Goal: Contribute content: Contribute content

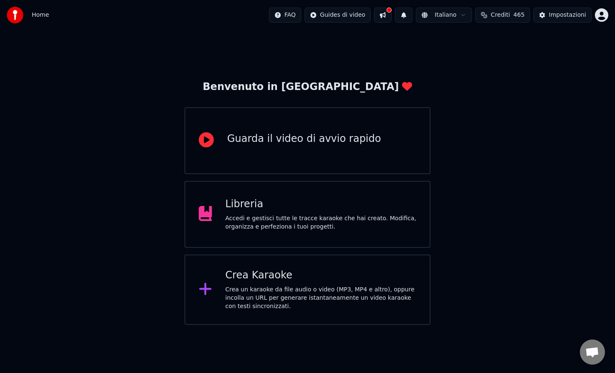
click at [268, 200] on div "Libreria" at bounding box center [320, 203] width 191 height 13
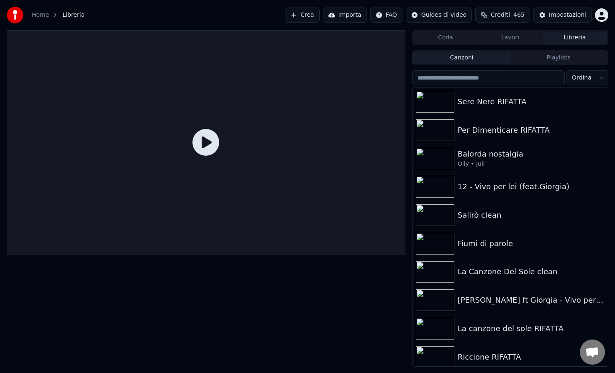
click at [312, 14] on button "Crea" at bounding box center [302, 15] width 34 height 15
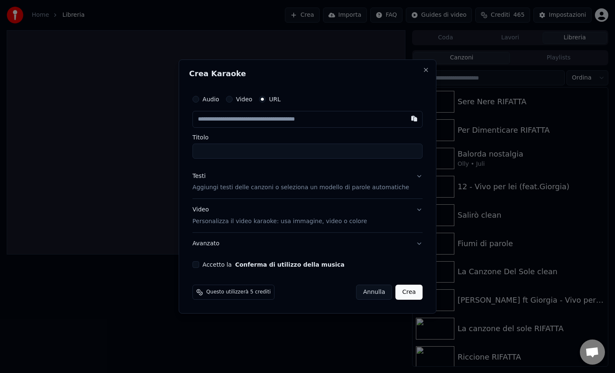
paste input "**********"
type input "**********"
click at [258, 153] on input "**********" at bounding box center [307, 150] width 230 height 15
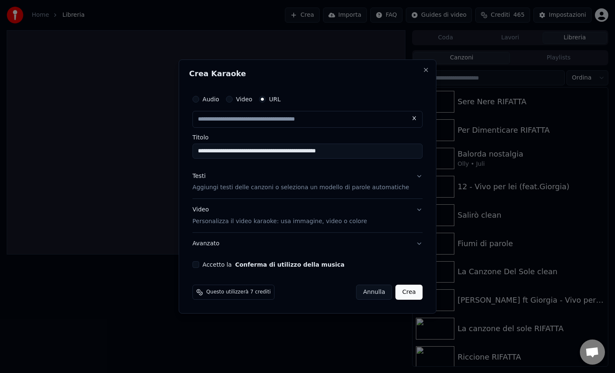
drag, startPoint x: 227, startPoint y: 149, endPoint x: 168, endPoint y: 151, distance: 58.6
click at [168, 152] on body "**********" at bounding box center [307, 186] width 615 height 373
type input "**********"
drag, startPoint x: 335, startPoint y: 146, endPoint x: 282, endPoint y: 148, distance: 52.7
click at [282, 148] on input "**********" at bounding box center [307, 150] width 230 height 15
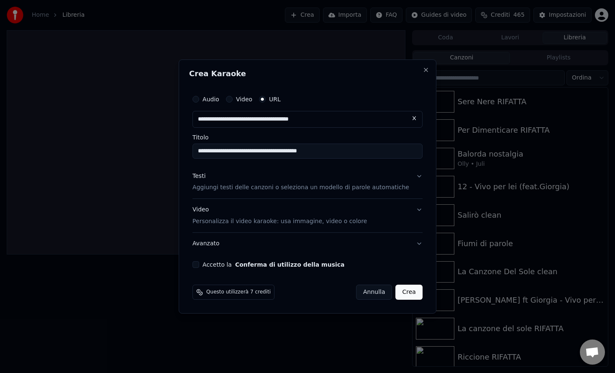
click at [329, 135] on label "Titolo" at bounding box center [307, 137] width 230 height 6
click at [329, 143] on input "**********" at bounding box center [307, 150] width 230 height 15
type input "**********"
click at [406, 122] on button at bounding box center [414, 118] width 17 height 15
click at [360, 123] on input "text" at bounding box center [307, 119] width 230 height 17
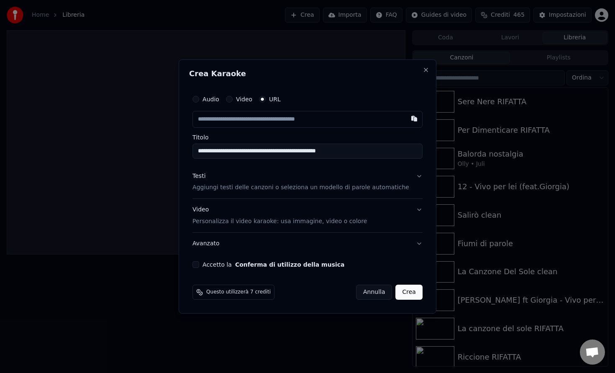
drag, startPoint x: 362, startPoint y: 150, endPoint x: 157, endPoint y: 152, distance: 204.9
click at [157, 152] on body "**********" at bounding box center [307, 186] width 615 height 373
click at [380, 296] on button "Annulla" at bounding box center [374, 291] width 36 height 15
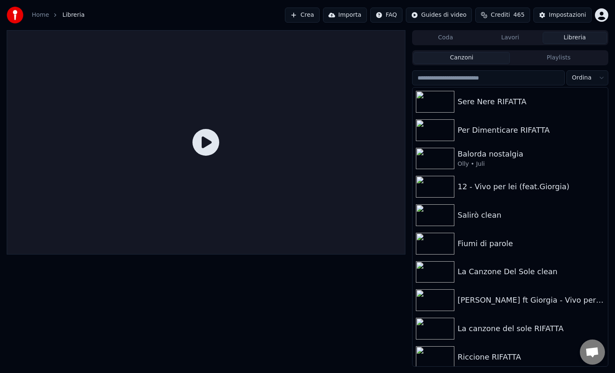
click at [313, 17] on button "Crea" at bounding box center [302, 15] width 34 height 15
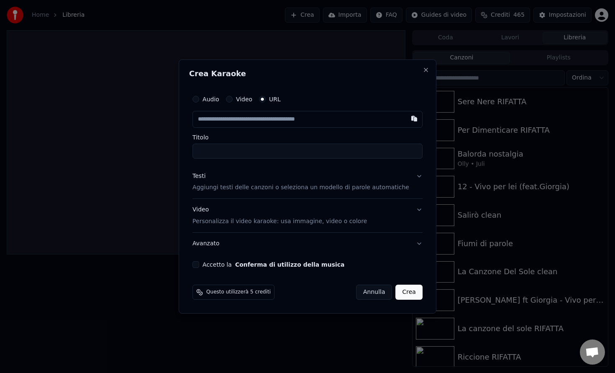
type input "**********"
click at [367, 152] on input "**********" at bounding box center [307, 150] width 230 height 15
click at [316, 123] on input "text" at bounding box center [307, 119] width 230 height 17
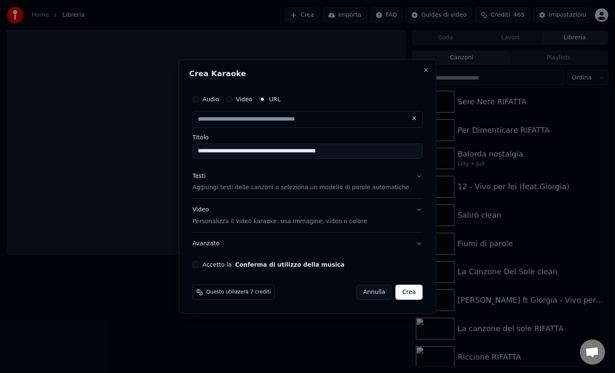
click at [407, 120] on button at bounding box center [414, 118] width 17 height 15
drag, startPoint x: 374, startPoint y: 155, endPoint x: 183, endPoint y: 141, distance: 191.6
click at [183, 141] on body "**********" at bounding box center [307, 186] width 615 height 373
click at [222, 118] on input "text" at bounding box center [307, 119] width 230 height 17
paste input "**********"
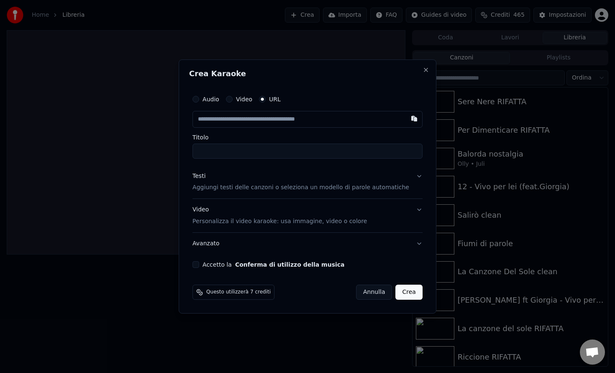
type input "**********"
click at [312, 130] on div "**********" at bounding box center [307, 125] width 230 height 68
click at [366, 293] on button "Annulla" at bounding box center [374, 291] width 36 height 15
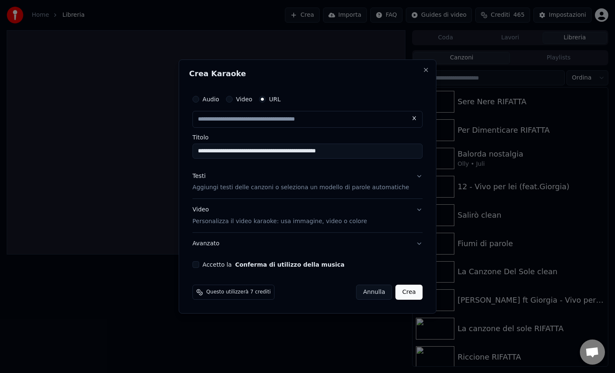
type input "**********"
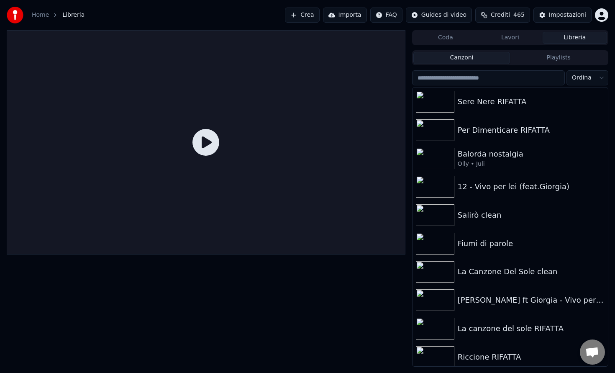
click at [302, 15] on button "Crea" at bounding box center [302, 15] width 34 height 15
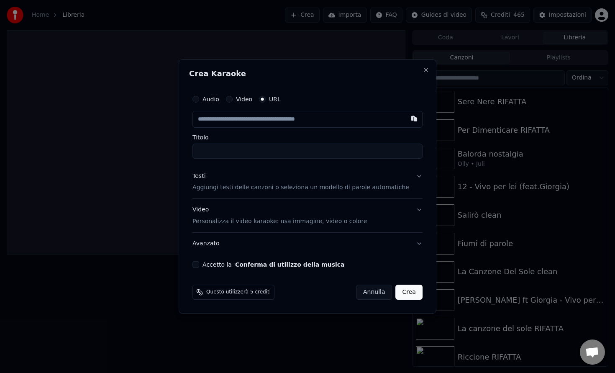
type input "**********"
click at [243, 190] on p "Aggiungi testi delle canzoni o seleziona un modello di parole automatiche" at bounding box center [300, 188] width 217 height 8
type input "**********"
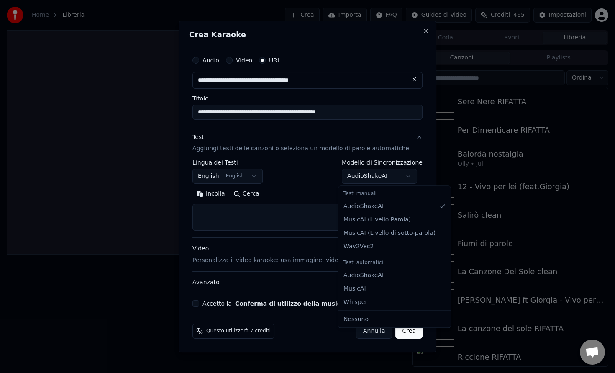
click at [363, 179] on body "**********" at bounding box center [307, 186] width 615 height 373
select select "**********"
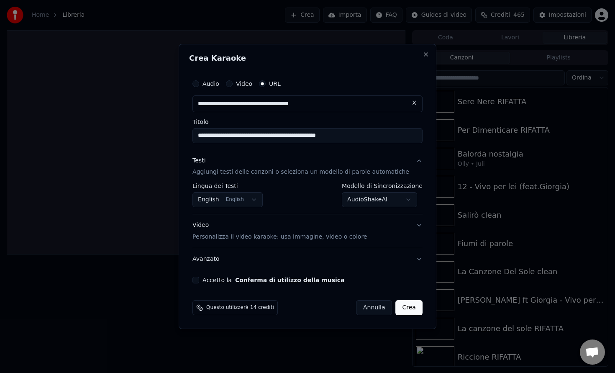
click at [232, 206] on body "**********" at bounding box center [307, 186] width 615 height 373
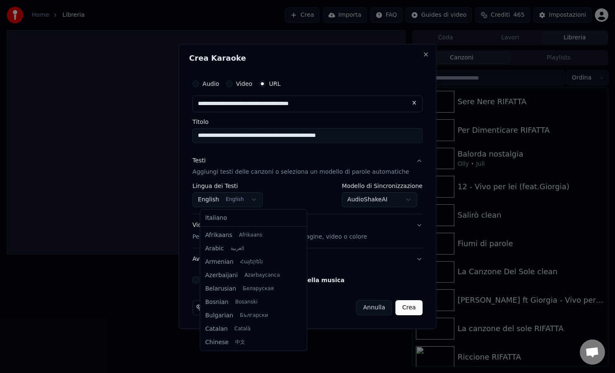
scroll to position [67, 0]
select select "**"
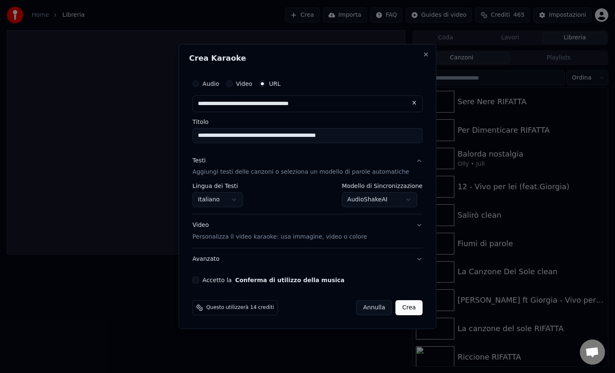
click at [204, 284] on div "**********" at bounding box center [307, 179] width 237 height 215
click at [199, 281] on button "Accetto la Conferma di utilizzo della musica" at bounding box center [195, 279] width 7 height 7
click at [409, 262] on button "Avanzato" at bounding box center [307, 259] width 230 height 22
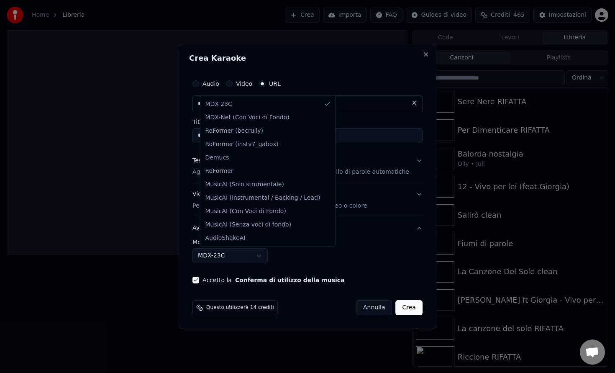
click at [261, 255] on body "**********" at bounding box center [307, 186] width 615 height 373
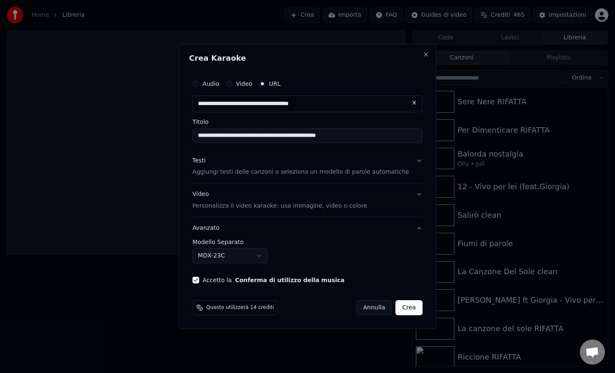
click at [261, 255] on body "**********" at bounding box center [307, 186] width 615 height 373
click at [411, 192] on button "Video Personalizza il video karaoke: usa immagine, video o colore" at bounding box center [307, 200] width 230 height 33
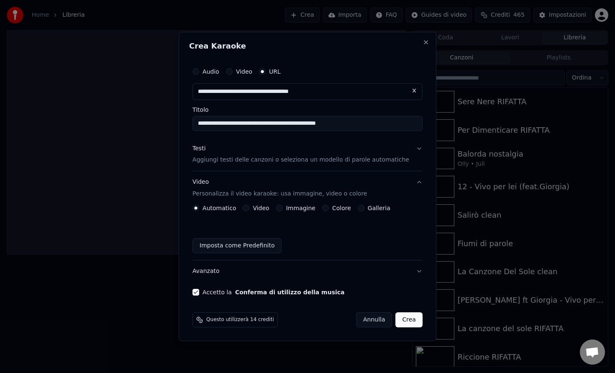
click at [254, 210] on div "Video" at bounding box center [256, 207] width 26 height 7
click at [249, 210] on button "Video" at bounding box center [246, 207] width 7 height 7
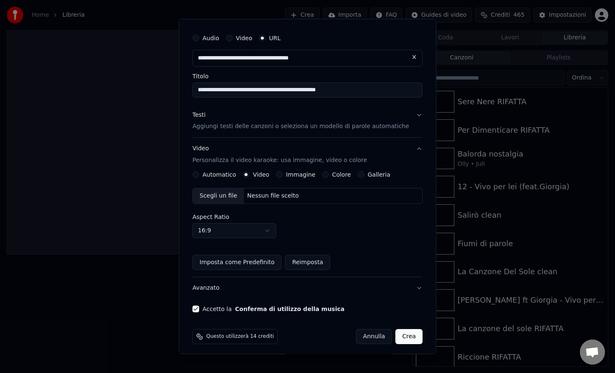
scroll to position [24, 0]
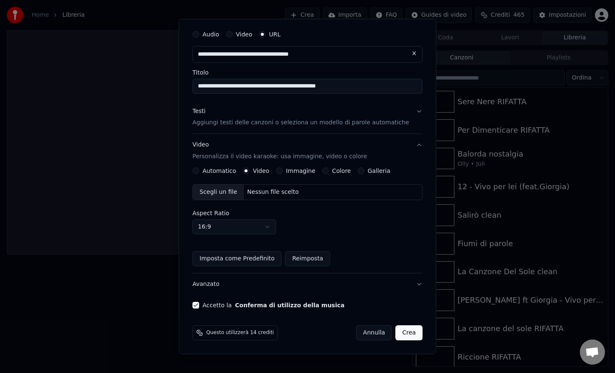
click at [199, 170] on button "Automatico" at bounding box center [195, 170] width 7 height 7
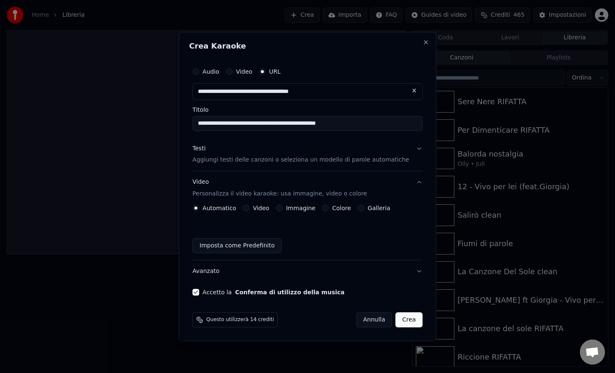
scroll to position [0, 0]
click at [249, 208] on button "Video" at bounding box center [246, 207] width 7 height 7
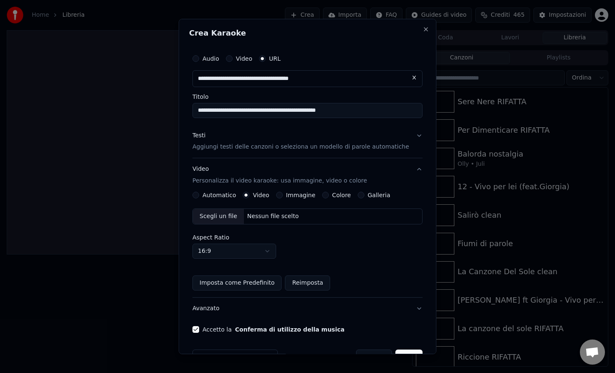
scroll to position [24, 0]
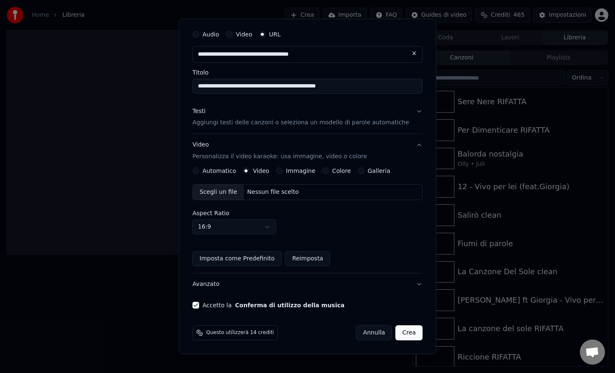
click at [407, 335] on button "Crea" at bounding box center [409, 332] width 27 height 15
click at [400, 331] on button "Crea" at bounding box center [409, 332] width 27 height 15
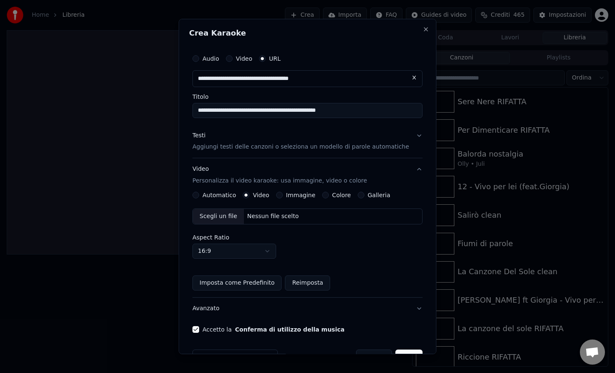
click at [375, 250] on div "Aspect Ratio 16:9 **** **** *** *** ***" at bounding box center [307, 246] width 230 height 24
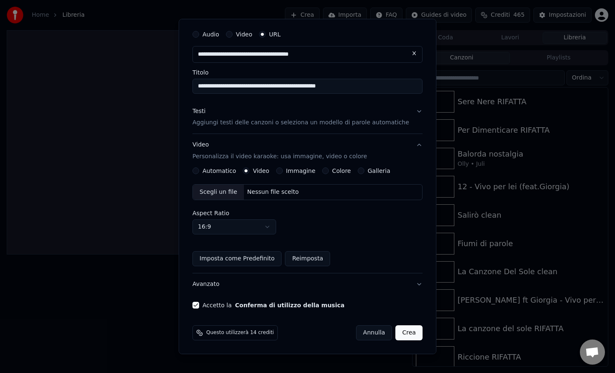
click at [396, 334] on button "Crea" at bounding box center [409, 332] width 27 height 15
click at [199, 173] on button "Automatico" at bounding box center [195, 170] width 7 height 7
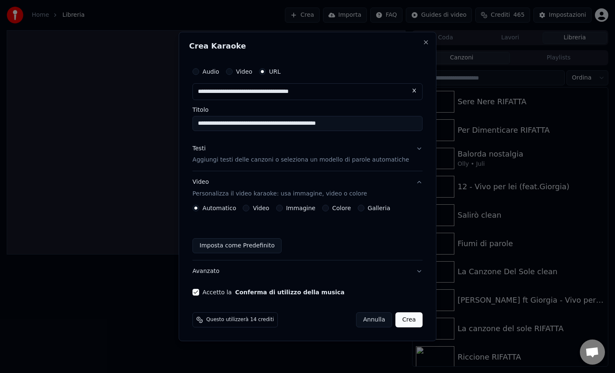
scroll to position [0, 0]
click at [399, 316] on button "Crea" at bounding box center [409, 319] width 27 height 15
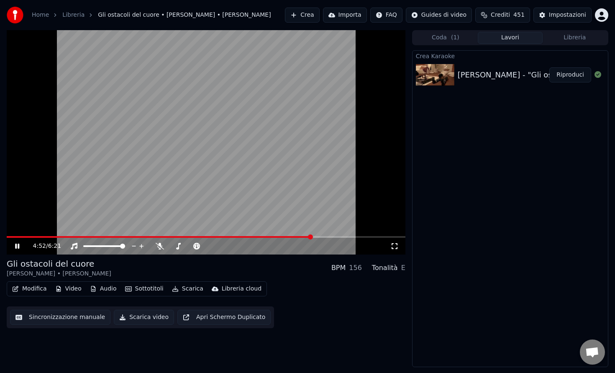
click at [311, 236] on span at bounding box center [206, 237] width 399 height 2
click at [280, 236] on span at bounding box center [143, 237] width 273 height 2
click at [188, 245] on span at bounding box center [190, 246] width 42 height 2
click at [306, 235] on video at bounding box center [206, 142] width 399 height 224
click at [308, 239] on div "4:26 / 6:21" at bounding box center [206, 246] width 399 height 17
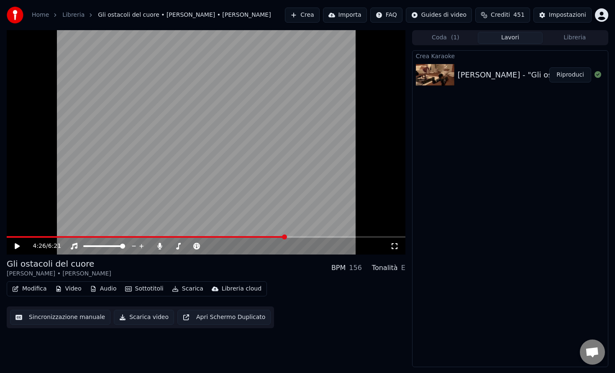
click at [288, 191] on video at bounding box center [206, 142] width 399 height 224
click at [300, 239] on div "4:27 / 6:21" at bounding box center [206, 246] width 399 height 17
click at [304, 237] on span at bounding box center [206, 237] width 399 height 2
click at [329, 238] on div "4:45 / 6:21" at bounding box center [206, 246] width 399 height 17
click at [237, 176] on video at bounding box center [206, 142] width 399 height 224
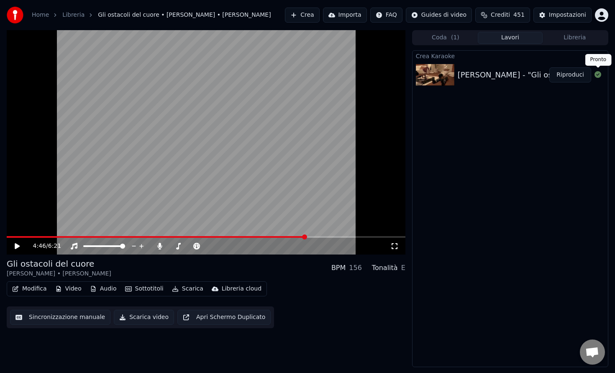
click at [600, 75] on icon at bounding box center [597, 74] width 7 height 7
click at [569, 38] on button "Libreria" at bounding box center [574, 38] width 64 height 12
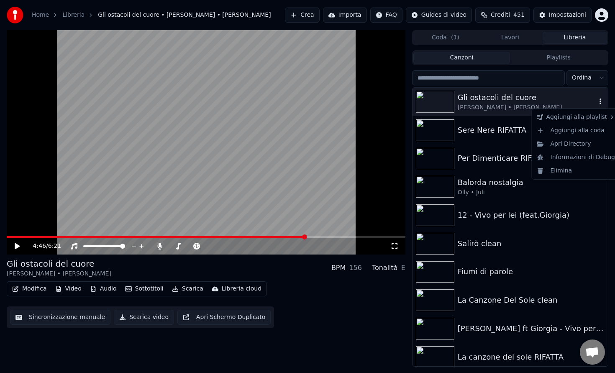
click at [600, 104] on icon "button" at bounding box center [600, 101] width 2 height 6
click at [558, 171] on div "Elimina" at bounding box center [576, 170] width 85 height 13
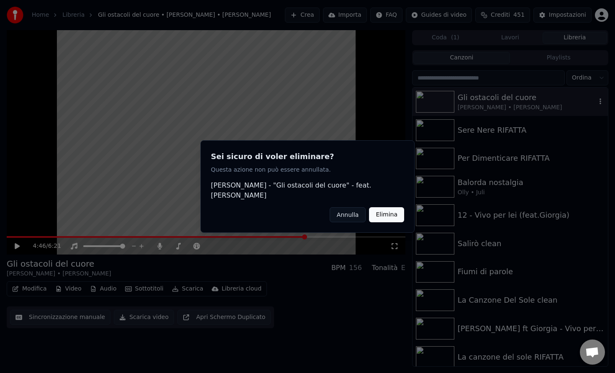
click at [392, 207] on button "Elimina" at bounding box center [386, 214] width 35 height 15
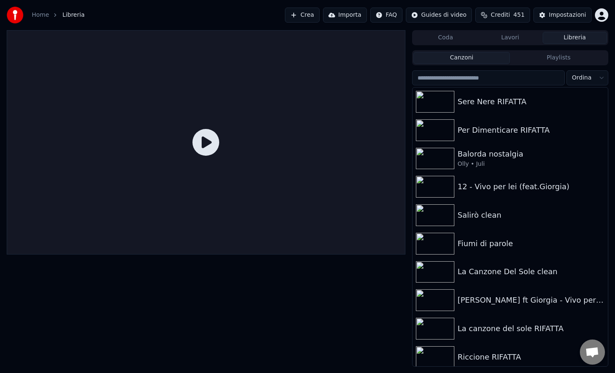
click at [310, 15] on button "Crea" at bounding box center [302, 15] width 34 height 15
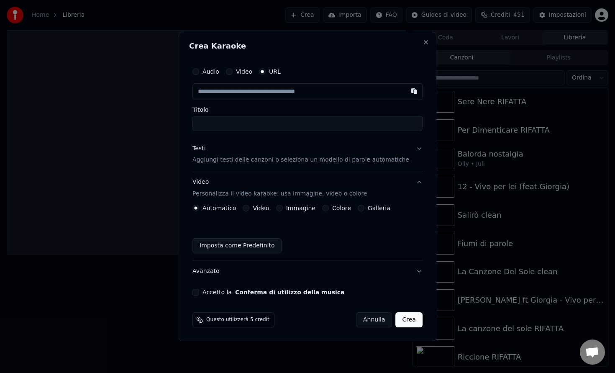
type input "**********"
click at [247, 163] on p "Aggiungi testi delle canzoni o seleziona un modello di parole automatiche" at bounding box center [300, 160] width 217 height 8
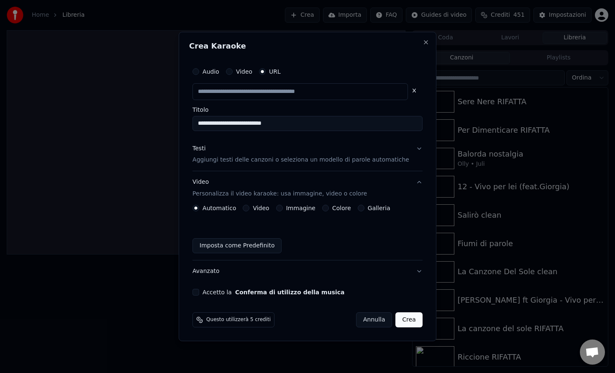
type input "**********"
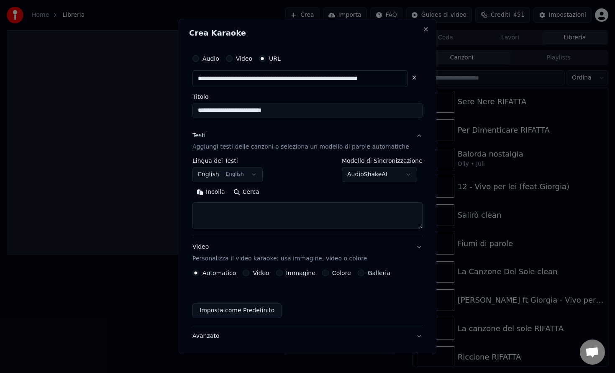
scroll to position [0, 0]
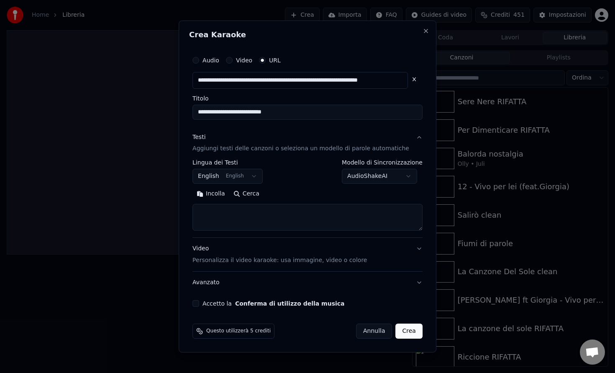
click at [360, 176] on body "**********" at bounding box center [307, 186] width 615 height 373
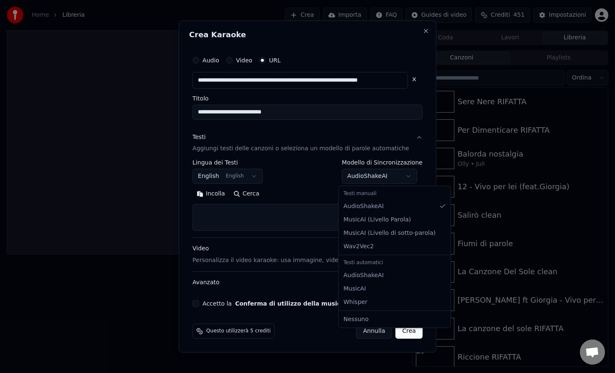
select select "**********"
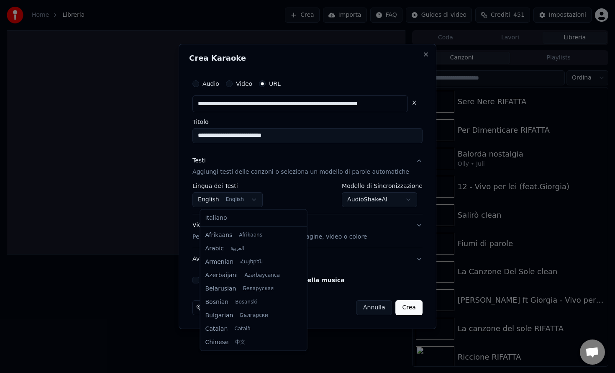
click at [217, 195] on body "**********" at bounding box center [307, 186] width 615 height 373
select select "**"
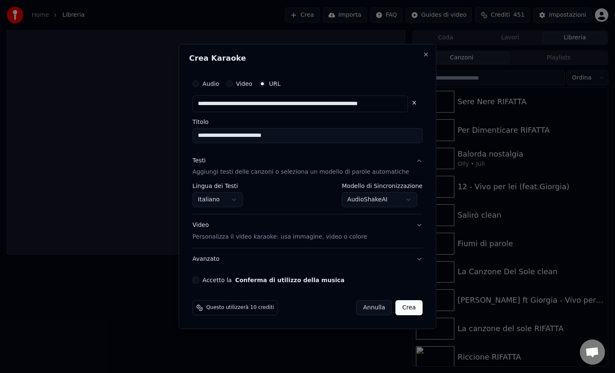
click at [207, 279] on div "Accetto la Conferma di utilizzo della musica" at bounding box center [307, 279] width 230 height 7
click at [204, 285] on div "**********" at bounding box center [307, 179] width 237 height 215
click at [199, 281] on button "Accetto la Conferma di utilizzo della musica" at bounding box center [195, 279] width 7 height 7
click at [396, 309] on button "Crea" at bounding box center [409, 307] width 27 height 15
select select "**********"
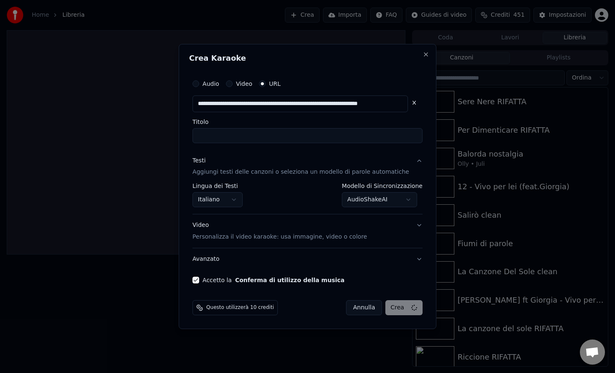
select select
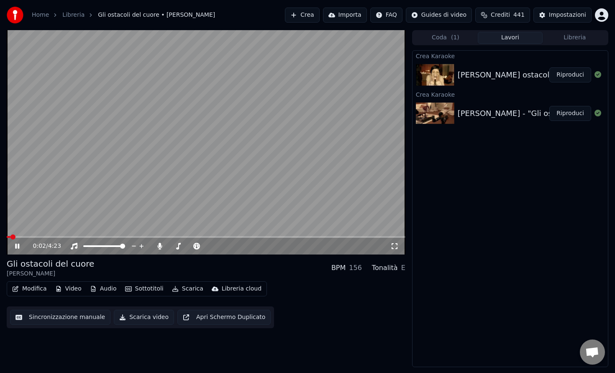
click at [253, 192] on video at bounding box center [206, 142] width 399 height 224
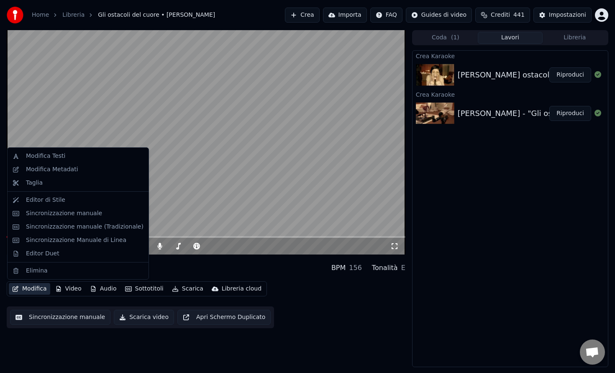
click at [37, 289] on button "Modifica" at bounding box center [29, 289] width 41 height 12
click at [55, 156] on div "Modifica Testi" at bounding box center [45, 156] width 39 height 8
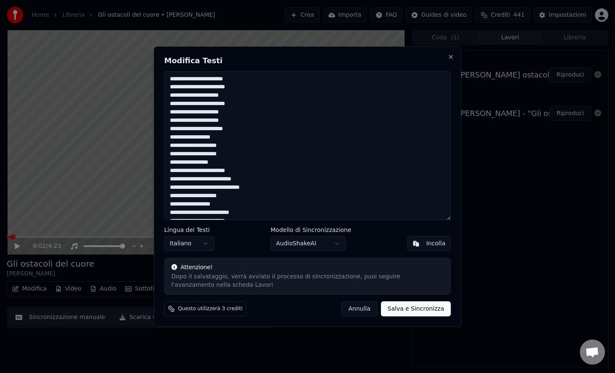
click at [238, 78] on textarea at bounding box center [307, 145] width 286 height 149
drag, startPoint x: 213, startPoint y: 87, endPoint x: 167, endPoint y: 89, distance: 46.0
click at [167, 89] on textarea at bounding box center [307, 145] width 286 height 149
click at [188, 86] on textarea at bounding box center [307, 145] width 286 height 149
drag, startPoint x: 180, startPoint y: 87, endPoint x: 186, endPoint y: 89, distance: 6.1
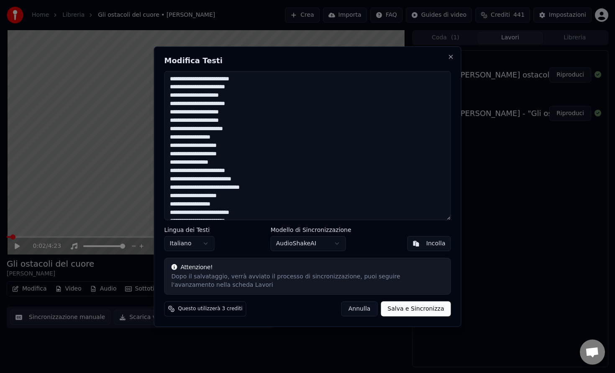
click at [186, 89] on textarea at bounding box center [307, 145] width 286 height 149
drag, startPoint x: 174, startPoint y: 94, endPoint x: 166, endPoint y: 94, distance: 7.9
click at [166, 94] on textarea at bounding box center [307, 145] width 286 height 149
click at [195, 105] on textarea at bounding box center [307, 145] width 286 height 149
click at [234, 106] on textarea at bounding box center [307, 145] width 286 height 149
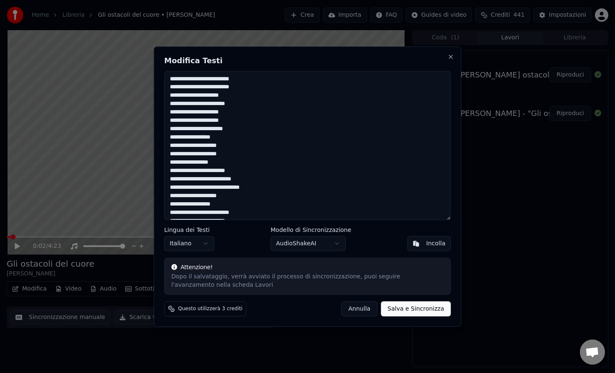
click at [242, 105] on textarea at bounding box center [307, 145] width 286 height 149
click at [223, 113] on textarea at bounding box center [307, 145] width 286 height 149
click at [203, 120] on textarea at bounding box center [307, 145] width 286 height 149
click at [222, 119] on textarea at bounding box center [307, 145] width 286 height 149
click at [193, 121] on textarea at bounding box center [307, 145] width 286 height 149
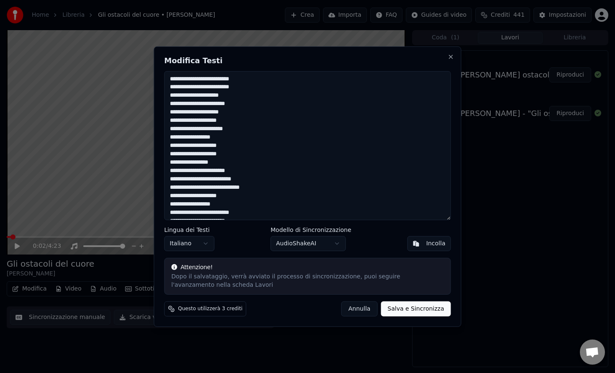
click at [175, 138] on textarea at bounding box center [307, 145] width 286 height 149
click at [204, 138] on textarea at bounding box center [307, 145] width 286 height 149
click at [228, 145] on textarea at bounding box center [307, 145] width 286 height 149
drag, startPoint x: 187, startPoint y: 89, endPoint x: 160, endPoint y: 87, distance: 27.7
click at [160, 87] on div "Modifica Testi Lingua dei Testi Italiano Modello di Sincronizzazione AudioShake…" at bounding box center [307, 186] width 307 height 280
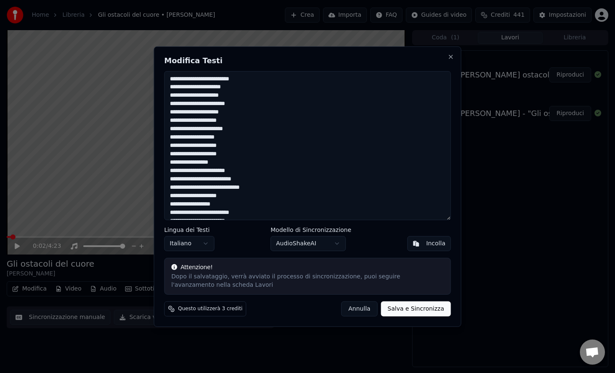
click at [224, 153] on textarea at bounding box center [307, 145] width 286 height 149
click at [191, 154] on textarea at bounding box center [307, 145] width 286 height 149
click at [198, 163] on textarea at bounding box center [307, 145] width 286 height 149
click at [237, 171] on textarea at bounding box center [307, 145] width 286 height 149
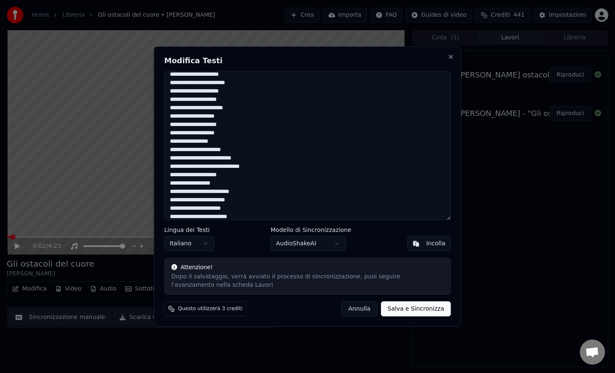
scroll to position [21, 0]
click at [184, 183] on textarea at bounding box center [307, 145] width 286 height 149
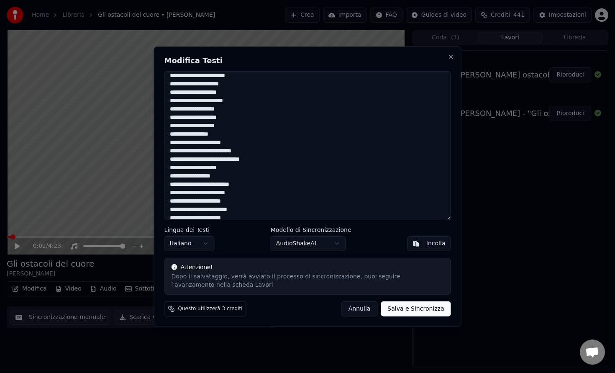
scroll to position [32, 0]
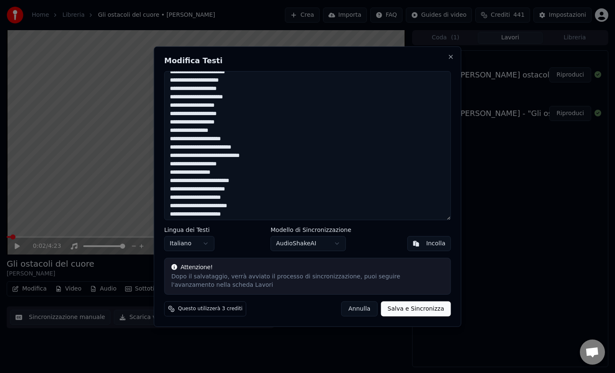
click at [210, 189] on textarea at bounding box center [307, 145] width 286 height 149
click at [240, 181] on textarea at bounding box center [307, 145] width 286 height 149
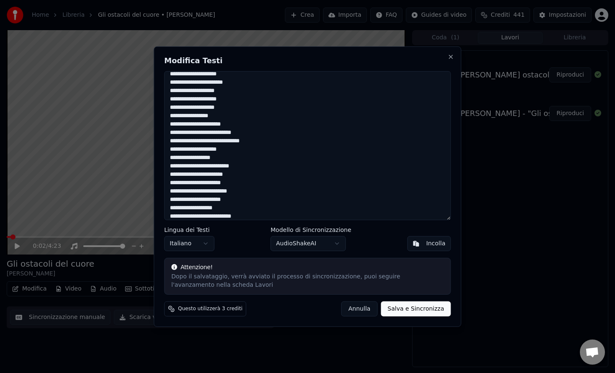
scroll to position [51, 0]
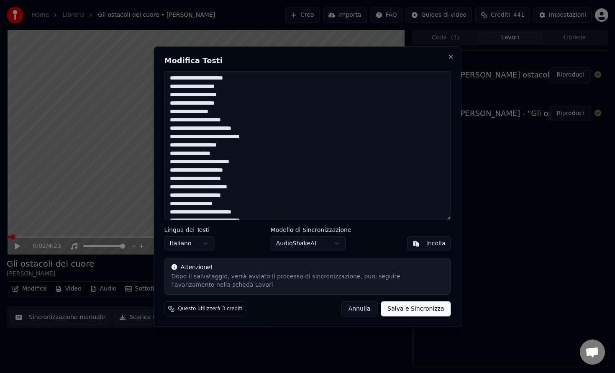
click at [233, 179] on textarea at bounding box center [307, 145] width 286 height 149
click at [240, 187] on textarea at bounding box center [307, 145] width 286 height 149
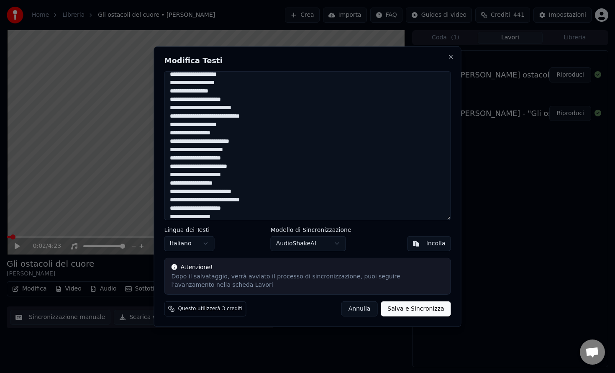
drag, startPoint x: 226, startPoint y: 182, endPoint x: 204, endPoint y: 184, distance: 22.6
click at [204, 184] on textarea at bounding box center [307, 145] width 286 height 149
click at [228, 157] on textarea at bounding box center [307, 145] width 286 height 149
click at [200, 165] on textarea at bounding box center [307, 145] width 286 height 149
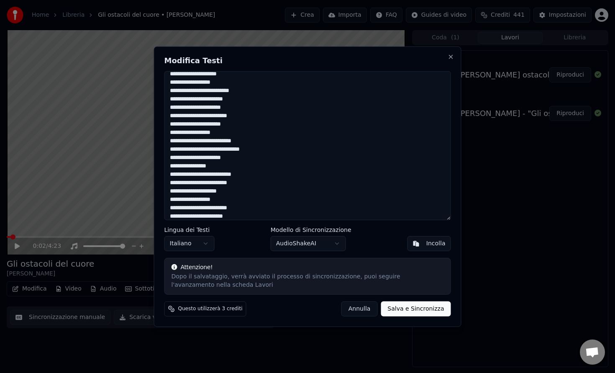
click at [207, 185] on textarea at bounding box center [307, 145] width 286 height 149
click at [248, 185] on textarea at bounding box center [307, 145] width 286 height 149
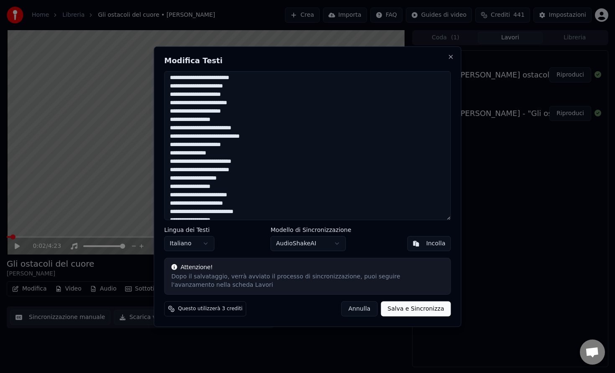
scroll to position [135, 0]
click at [185, 187] on textarea at bounding box center [307, 145] width 286 height 149
click at [194, 186] on textarea at bounding box center [307, 145] width 286 height 149
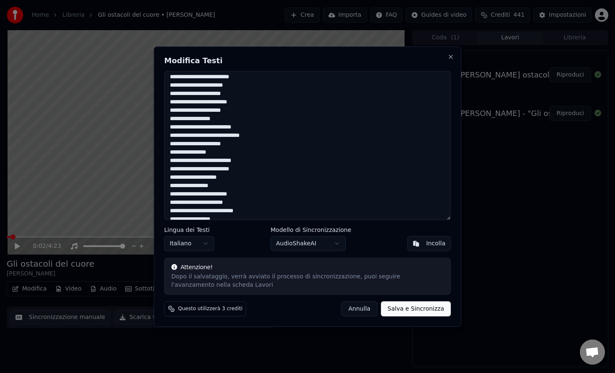
click at [178, 185] on textarea at bounding box center [307, 145] width 286 height 149
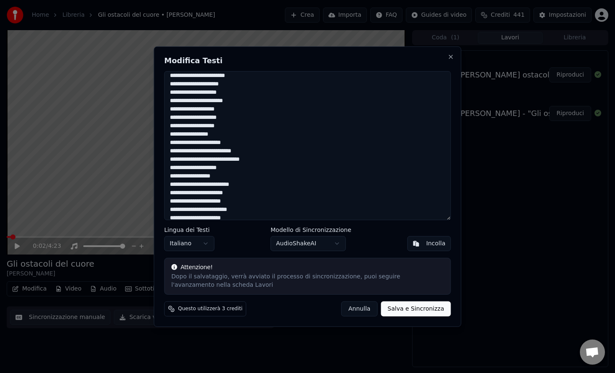
scroll to position [31, 0]
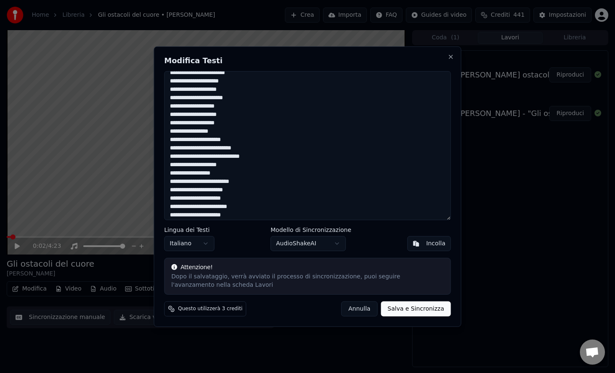
click at [223, 164] on textarea at bounding box center [307, 145] width 286 height 149
click at [196, 171] on textarea at bounding box center [307, 145] width 286 height 149
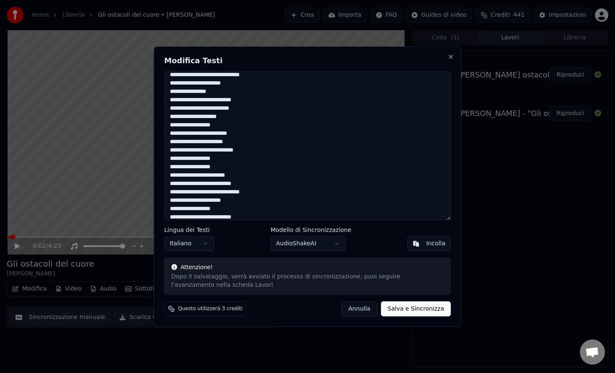
scroll to position [199, 0]
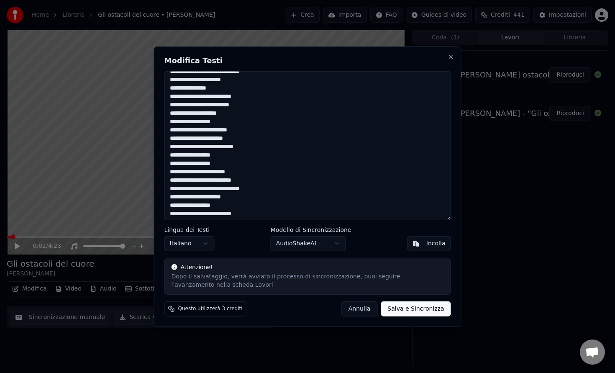
drag, startPoint x: 242, startPoint y: 136, endPoint x: 215, endPoint y: 136, distance: 26.3
click at [215, 136] on textarea at bounding box center [307, 145] width 286 height 149
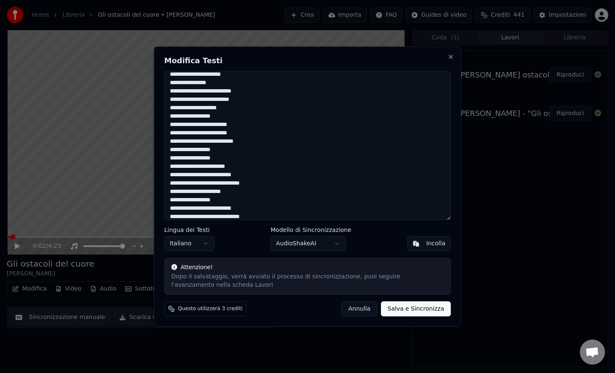
drag, startPoint x: 206, startPoint y: 138, endPoint x: 188, endPoint y: 138, distance: 18.0
click at [188, 138] on textarea at bounding box center [307, 145] width 286 height 149
drag, startPoint x: 254, startPoint y: 139, endPoint x: 216, endPoint y: 141, distance: 38.1
click at [216, 141] on textarea at bounding box center [307, 145] width 286 height 149
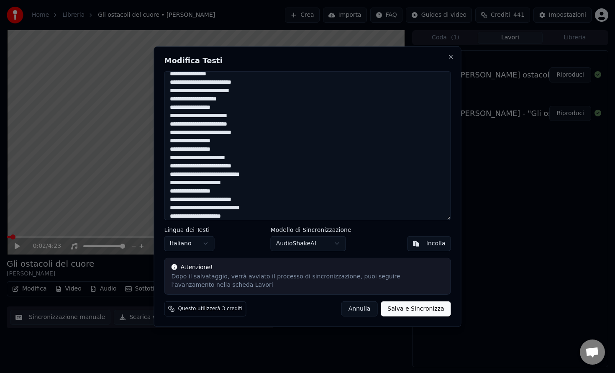
drag, startPoint x: 196, startPoint y: 149, endPoint x: 178, endPoint y: 149, distance: 18.0
click at [178, 149] on textarea at bounding box center [307, 145] width 286 height 149
drag, startPoint x: 178, startPoint y: 150, endPoint x: 171, endPoint y: 150, distance: 7.1
click at [171, 150] on textarea at bounding box center [307, 145] width 286 height 149
drag, startPoint x: 199, startPoint y: 150, endPoint x: 161, endPoint y: 150, distance: 37.6
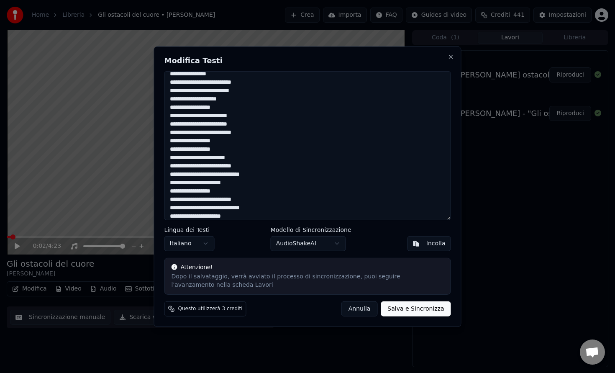
click at [161, 150] on div "Modifica Testi Lingua dei Testi Italiano Modello di Sincronizzazione AudioShake…" at bounding box center [307, 186] width 307 height 280
drag, startPoint x: 209, startPoint y: 158, endPoint x: 180, endPoint y: 157, distance: 28.9
click at [180, 157] on textarea at bounding box center [307, 145] width 286 height 149
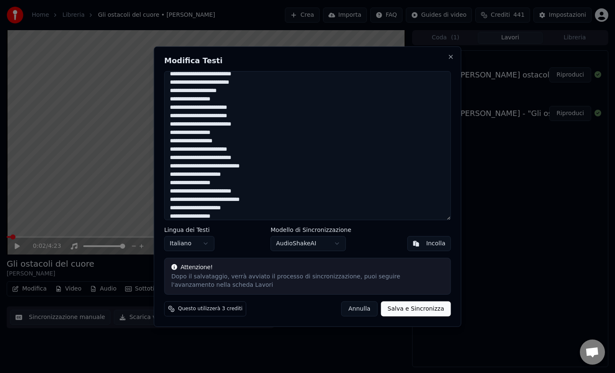
scroll to position [226, 0]
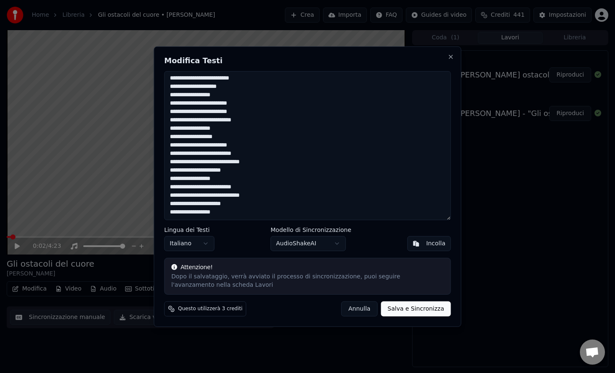
drag, startPoint x: 238, startPoint y: 171, endPoint x: 223, endPoint y: 171, distance: 14.6
click at [223, 171] on textarea at bounding box center [307, 145] width 286 height 149
drag, startPoint x: 200, startPoint y: 178, endPoint x: 179, endPoint y: 177, distance: 20.5
click at [179, 177] on textarea at bounding box center [307, 145] width 286 height 149
drag, startPoint x: 199, startPoint y: 212, endPoint x: 181, endPoint y: 211, distance: 18.0
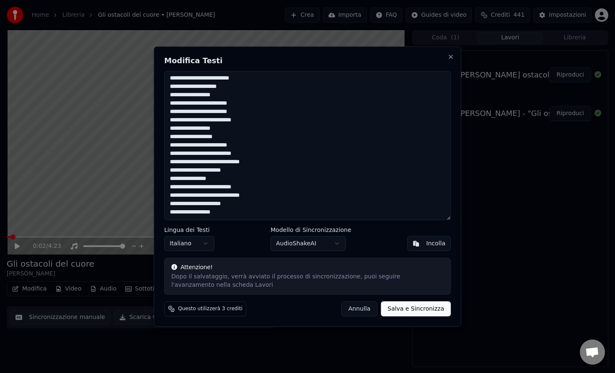
click at [181, 211] on textarea at bounding box center [307, 145] width 286 height 149
click at [182, 214] on textarea at bounding box center [307, 145] width 286 height 149
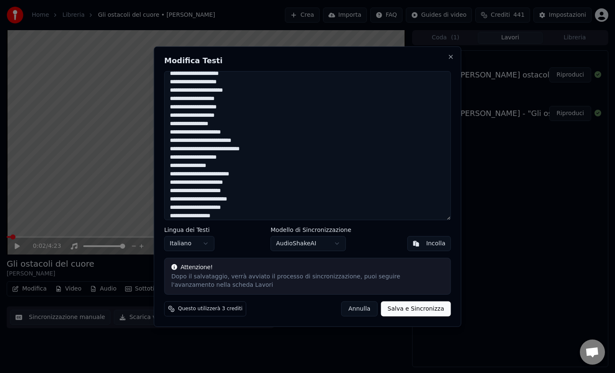
scroll to position [47, 0]
click at [266, 141] on textarea at bounding box center [307, 145] width 286 height 149
click at [252, 139] on textarea at bounding box center [307, 145] width 286 height 149
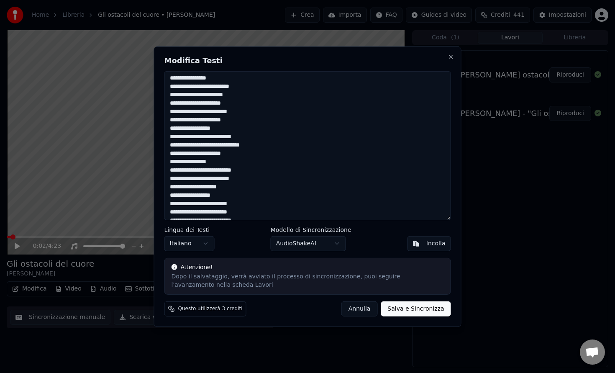
scroll to position [127, 0]
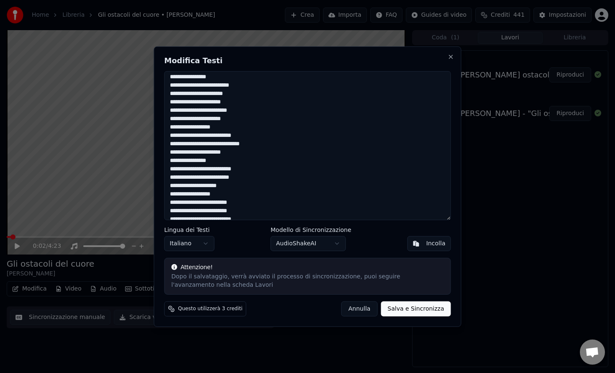
click at [262, 144] on textarea at bounding box center [307, 145] width 286 height 149
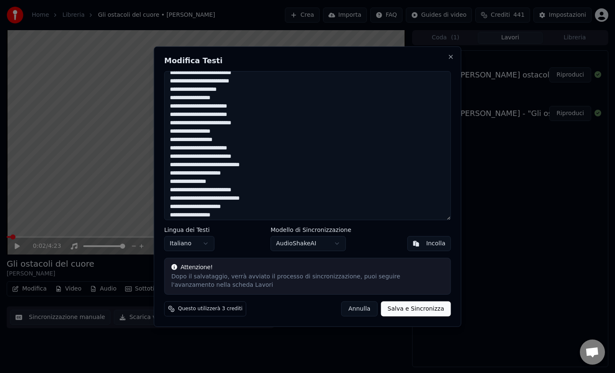
scroll to position [226, 0]
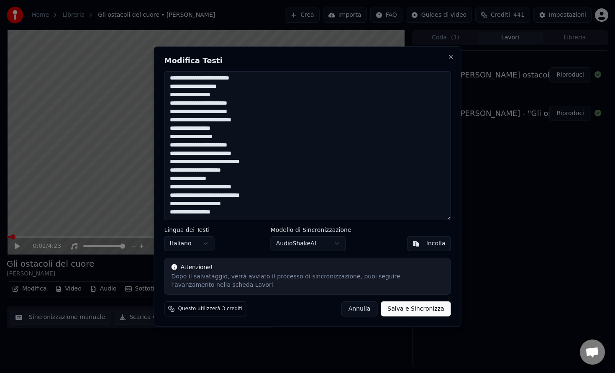
click at [256, 162] on textarea at bounding box center [307, 145] width 286 height 149
click at [258, 196] on textarea at bounding box center [307, 145] width 286 height 149
click at [241, 212] on textarea at bounding box center [307, 145] width 286 height 149
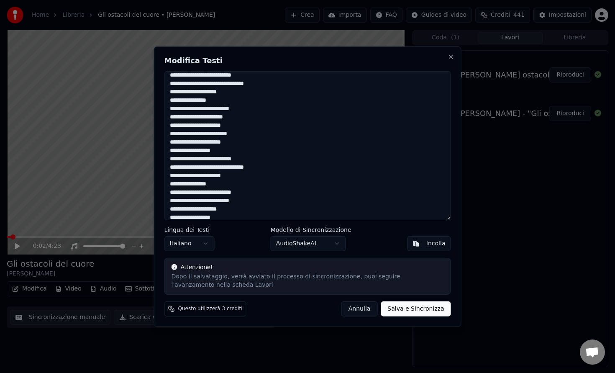
scroll to position [0, 0]
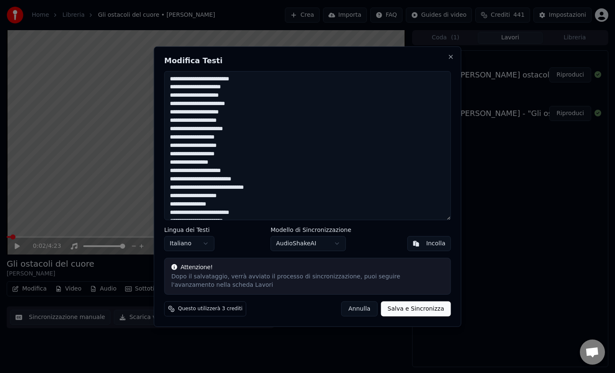
drag, startPoint x: 179, startPoint y: 104, endPoint x: 160, endPoint y: 105, distance: 18.8
click at [160, 105] on div "Modifica Testi Lingua dei Testi Italiano Modello di Sincronizzazione AudioShake…" at bounding box center [307, 186] width 307 height 280
click at [318, 104] on textarea at bounding box center [307, 145] width 286 height 149
type textarea "**********"
click at [412, 311] on button "Salva e Sincronizza" at bounding box center [416, 308] width 70 height 15
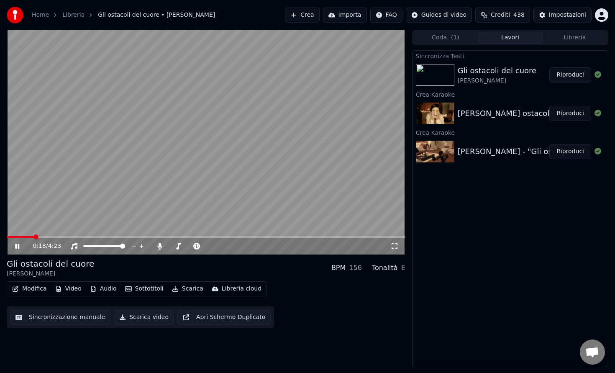
click at [33, 236] on span at bounding box center [206, 237] width 399 height 2
click at [52, 239] on div "0:18 / 4:23" at bounding box center [206, 246] width 399 height 17
click at [59, 237] on span at bounding box center [206, 237] width 399 height 2
click at [93, 236] on span at bounding box center [206, 237] width 399 height 2
click at [88, 236] on span at bounding box center [50, 237] width 87 height 2
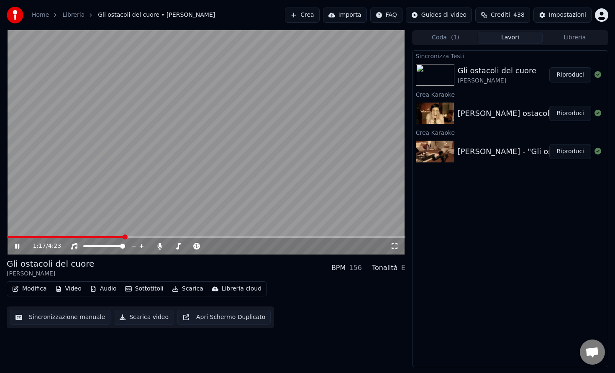
click at [180, 72] on video at bounding box center [206, 142] width 399 height 224
click at [572, 38] on button "Libreria" at bounding box center [574, 38] width 64 height 12
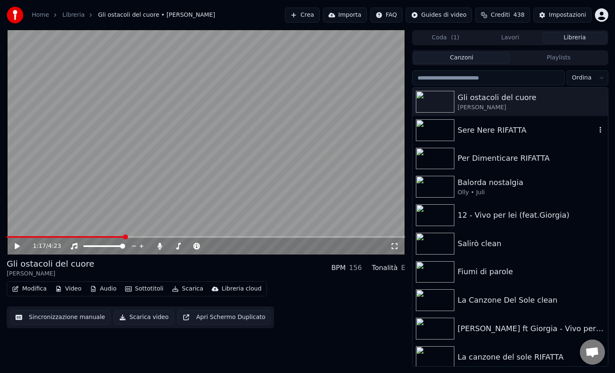
click at [519, 129] on div "Sere Nere RIFATTA" at bounding box center [526, 130] width 138 height 12
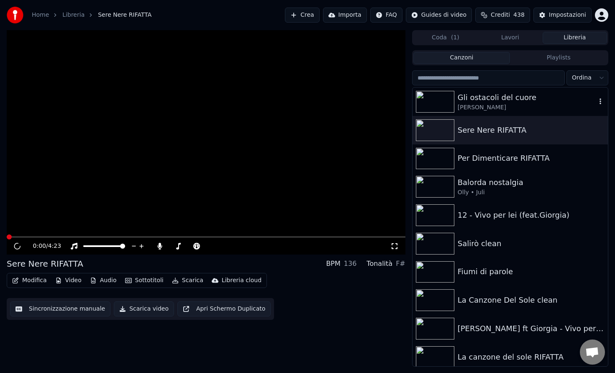
click at [602, 105] on button "button" at bounding box center [600, 102] width 8 height 10
click at [512, 107] on div "[PERSON_NAME]" at bounding box center [526, 107] width 138 height 8
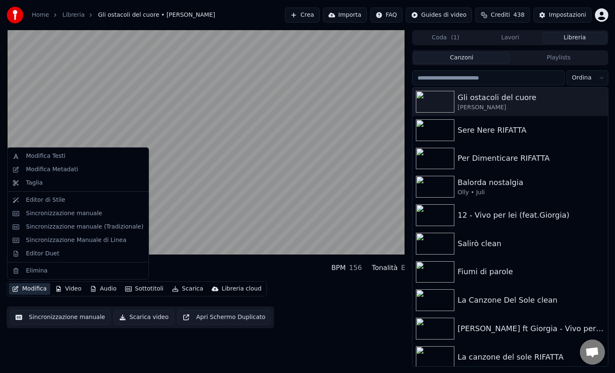
click at [37, 285] on button "Modifica" at bounding box center [29, 289] width 41 height 12
click at [67, 171] on div "Modifica Metadati" at bounding box center [52, 169] width 52 height 8
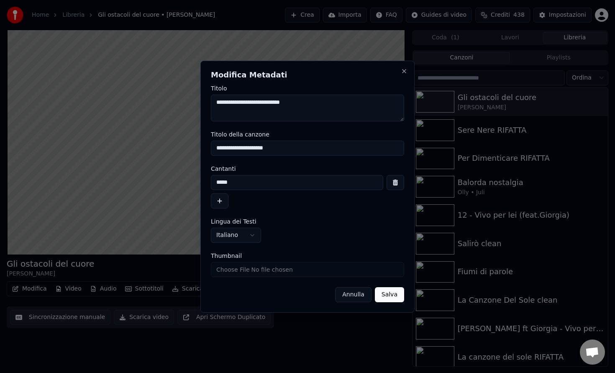
click at [310, 100] on textarea "**********" at bounding box center [307, 108] width 193 height 27
click at [279, 148] on input "**********" at bounding box center [307, 148] width 193 height 15
type input "**********"
click at [393, 296] on button "Salva" at bounding box center [389, 294] width 29 height 15
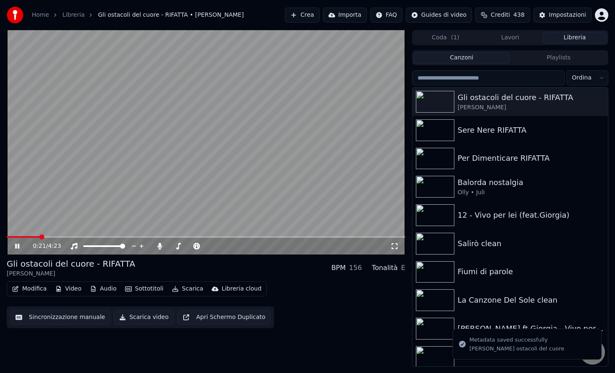
click at [16, 244] on icon at bounding box center [17, 245] width 4 height 5
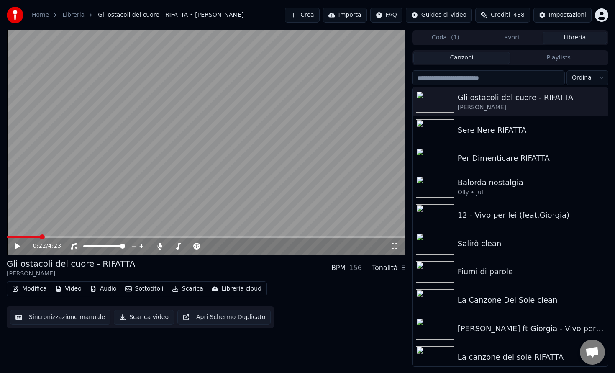
click at [514, 37] on button "Lavori" at bounding box center [510, 38] width 64 height 12
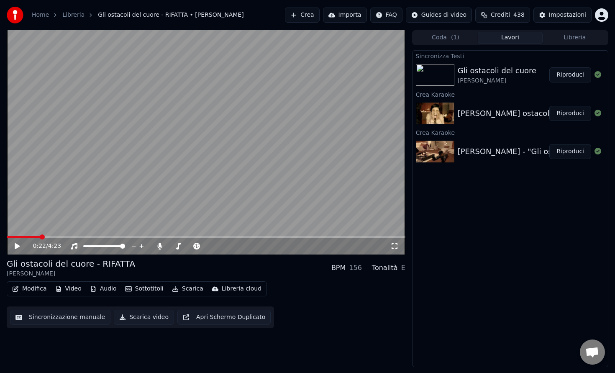
click at [305, 11] on button "Crea" at bounding box center [302, 15] width 34 height 15
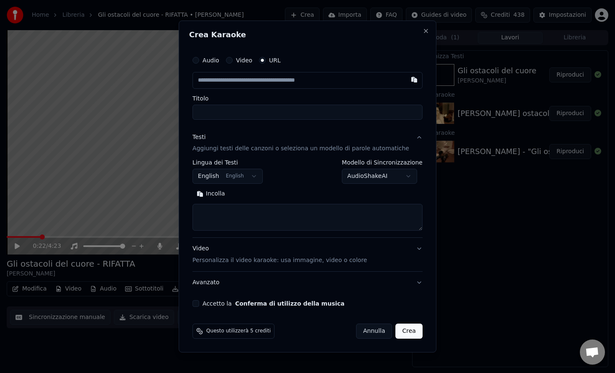
type input "**********"
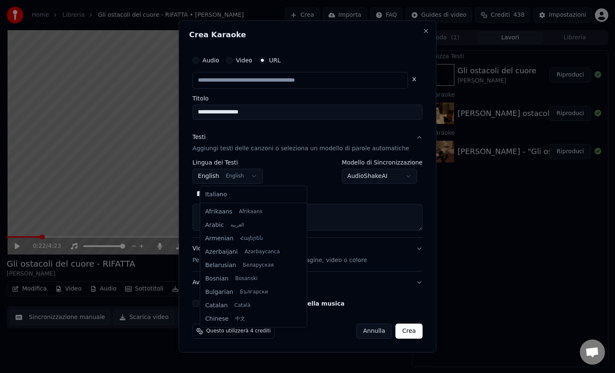
click at [237, 179] on body "**********" at bounding box center [307, 186] width 615 height 373
select select "**"
type input "**********"
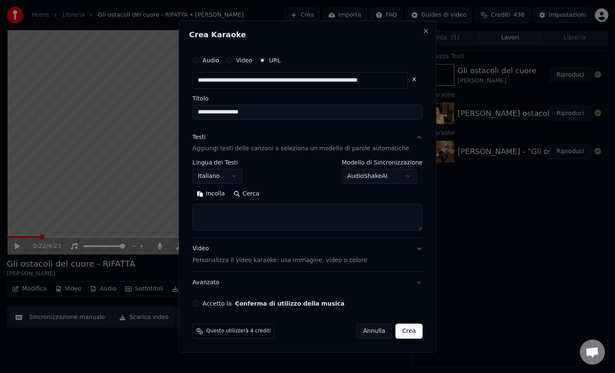
click at [358, 177] on body "**********" at bounding box center [307, 186] width 615 height 373
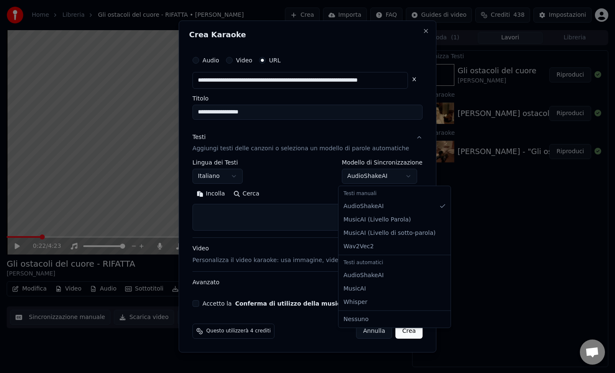
select select "**********"
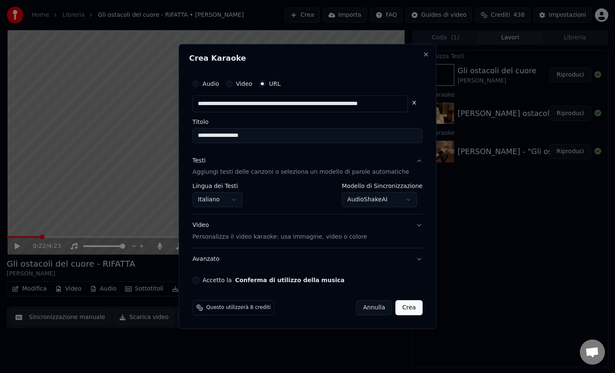
click at [260, 235] on p "Personalizza il video karaoke: usa immagine, video o colore" at bounding box center [279, 237] width 174 height 8
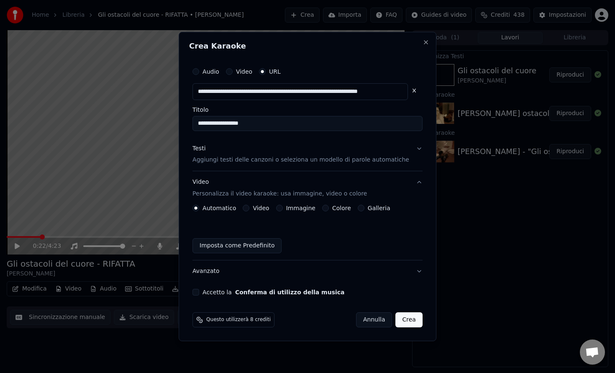
click at [199, 293] on button "Accetto la Conferma di utilizzo della musica" at bounding box center [195, 292] width 7 height 7
click at [404, 320] on button "Crea" at bounding box center [409, 319] width 27 height 15
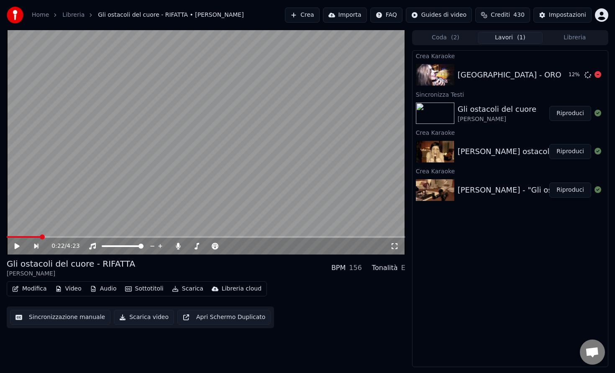
click at [493, 82] on div "[GEOGRAPHIC_DATA] - OROSCOPO 12 %" at bounding box center [509, 75] width 195 height 28
click at [504, 72] on div "[GEOGRAPHIC_DATA] - OROSCOPO" at bounding box center [522, 75] width 130 height 12
click at [567, 79] on button "Riproduci" at bounding box center [570, 74] width 42 height 15
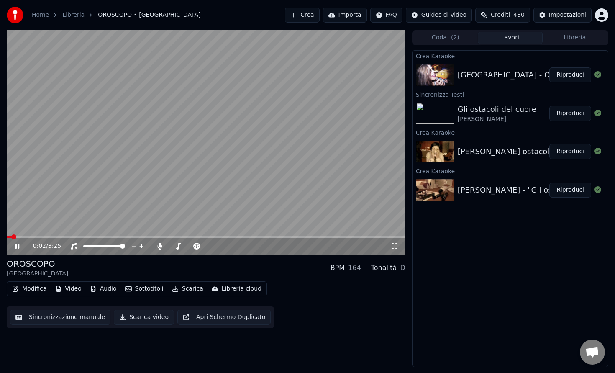
click at [16, 244] on icon at bounding box center [17, 245] width 4 height 5
click at [30, 287] on button "Modifica" at bounding box center [29, 289] width 41 height 12
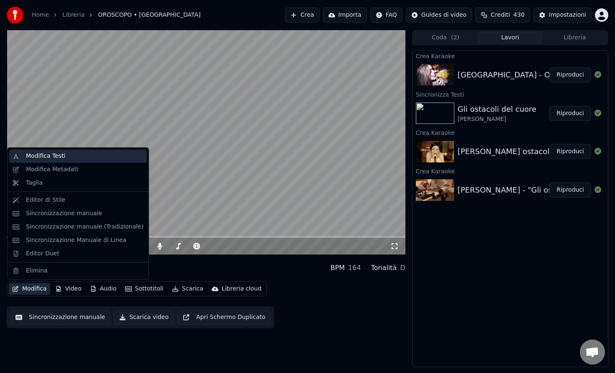
click at [66, 151] on div "Modifica Testi" at bounding box center [78, 155] width 138 height 13
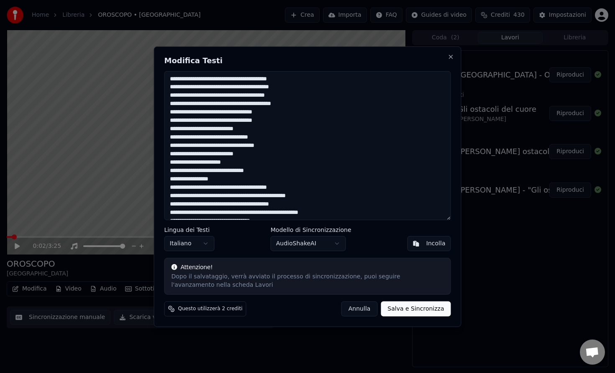
drag, startPoint x: 301, startPoint y: 80, endPoint x: 254, endPoint y: 75, distance: 47.5
click at [254, 75] on textarea at bounding box center [307, 145] width 286 height 149
click at [269, 87] on textarea at bounding box center [307, 145] width 286 height 149
drag, startPoint x: 225, startPoint y: 87, endPoint x: 161, endPoint y: 84, distance: 63.2
click at [161, 84] on div "Modifica Testi Lingua dei Testi Italiano Modello di Sincronizzazione AudioShake…" at bounding box center [307, 186] width 307 height 280
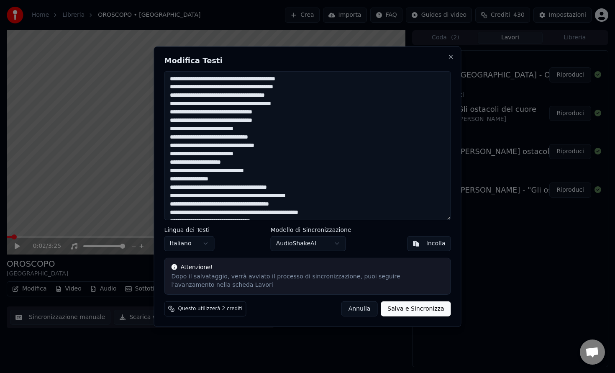
drag, startPoint x: 277, startPoint y: 85, endPoint x: 236, endPoint y: 83, distance: 41.1
click at [237, 83] on textarea at bounding box center [307, 145] width 286 height 149
drag, startPoint x: 286, startPoint y: 96, endPoint x: 253, endPoint y: 95, distance: 33.5
click at [253, 95] on textarea at bounding box center [307, 145] width 286 height 149
click at [181, 104] on textarea at bounding box center [307, 145] width 286 height 149
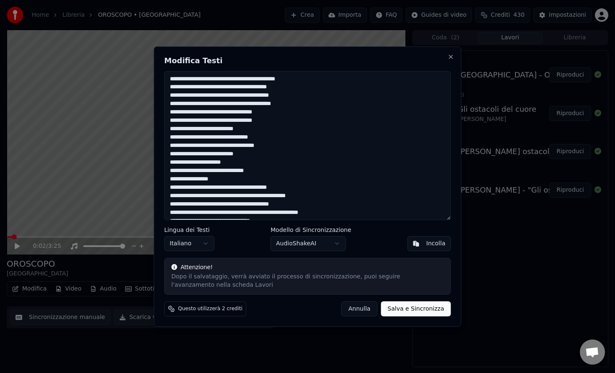
click at [181, 104] on textarea at bounding box center [307, 145] width 286 height 149
click at [230, 105] on textarea at bounding box center [307, 145] width 286 height 149
click at [248, 102] on textarea at bounding box center [307, 145] width 286 height 149
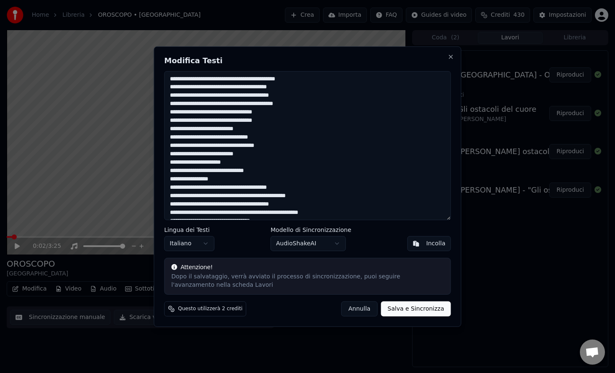
click at [248, 102] on textarea at bounding box center [307, 145] width 286 height 149
click at [311, 102] on textarea at bounding box center [307, 145] width 286 height 149
click at [191, 124] on textarea at bounding box center [307, 145] width 286 height 149
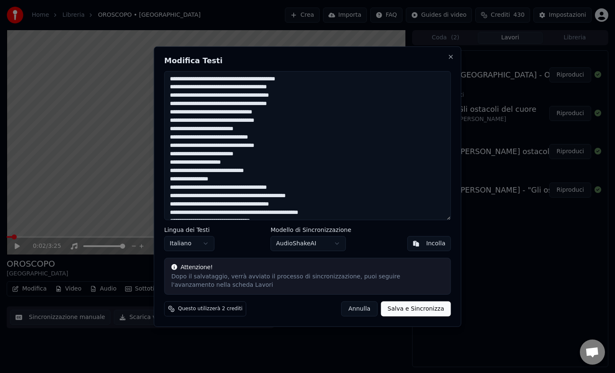
click at [211, 122] on textarea at bounding box center [307, 145] width 286 height 149
click at [253, 122] on textarea at bounding box center [307, 145] width 286 height 149
click at [215, 143] on textarea at bounding box center [307, 145] width 286 height 149
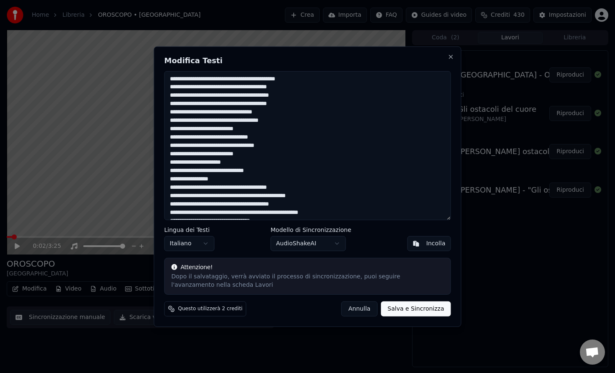
click at [278, 145] on textarea at bounding box center [307, 145] width 286 height 149
click at [238, 138] on textarea at bounding box center [307, 145] width 286 height 149
click at [227, 163] on textarea at bounding box center [307, 145] width 286 height 149
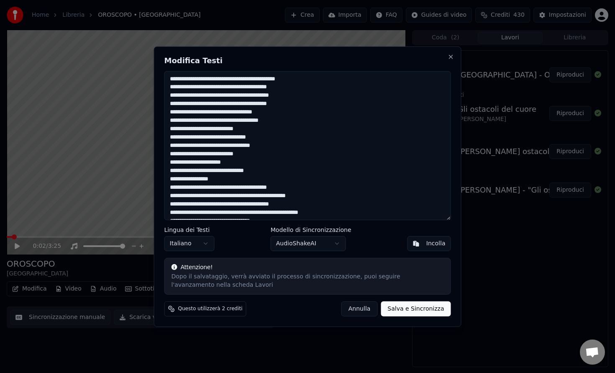
click at [205, 169] on textarea at bounding box center [307, 145] width 286 height 149
drag, startPoint x: 205, startPoint y: 169, endPoint x: 146, endPoint y: 170, distance: 59.0
click at [146, 170] on body "Home Libreria OROSCOPO • CALCUTTA Crea Importa FAQ Guides di video Crediti 430 …" at bounding box center [307, 186] width 615 height 373
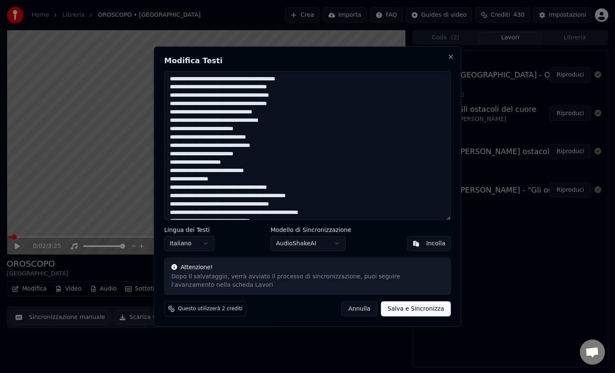
click at [206, 171] on textarea at bounding box center [307, 145] width 286 height 149
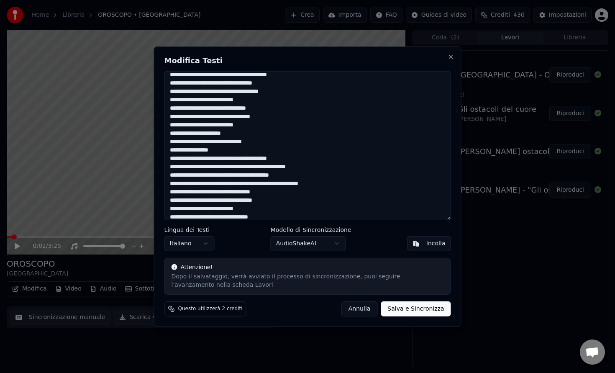
scroll to position [32, 0]
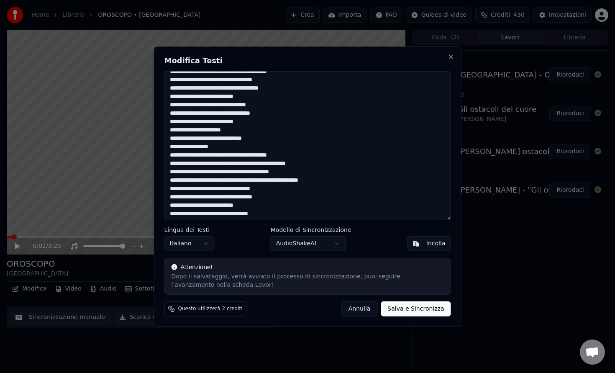
click at [209, 156] on textarea at bounding box center [307, 145] width 286 height 149
click at [183, 162] on textarea at bounding box center [307, 145] width 286 height 149
click at [209, 164] on textarea at bounding box center [307, 145] width 286 height 149
click at [223, 163] on textarea at bounding box center [307, 145] width 286 height 149
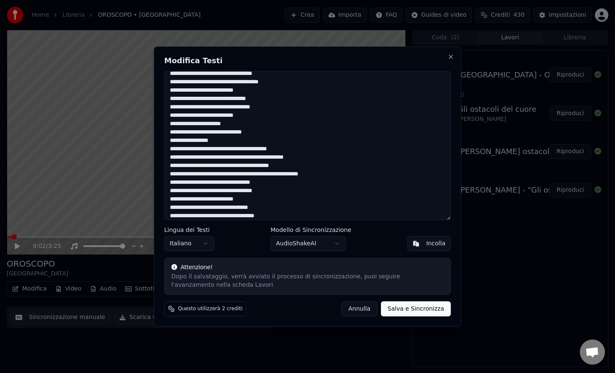
scroll to position [41, 0]
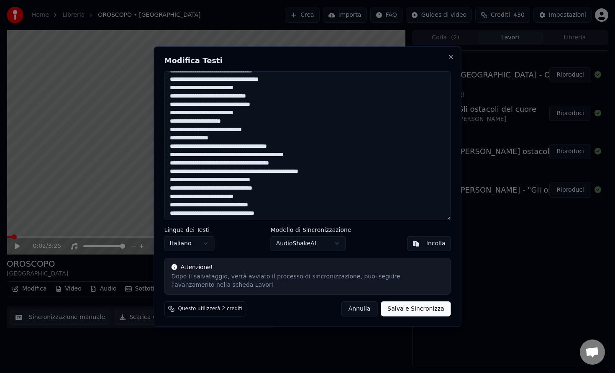
click at [237, 165] on textarea at bounding box center [307, 145] width 286 height 149
drag, startPoint x: 240, startPoint y: 164, endPoint x: 190, endPoint y: 166, distance: 49.4
click at [190, 166] on textarea at bounding box center [307, 145] width 286 height 149
click at [237, 171] on textarea at bounding box center [307, 145] width 286 height 149
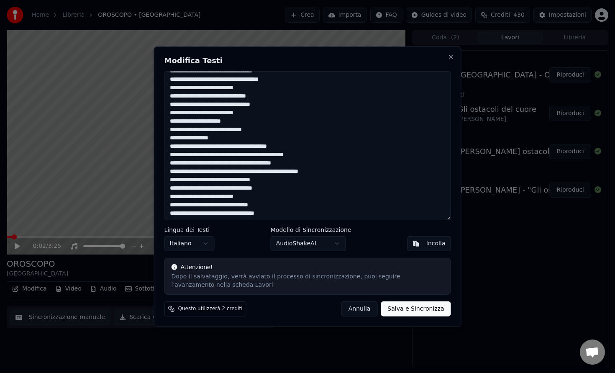
click at [237, 171] on textarea at bounding box center [307, 145] width 286 height 149
click at [324, 170] on textarea at bounding box center [307, 145] width 286 height 149
click at [249, 175] on textarea at bounding box center [307, 145] width 286 height 149
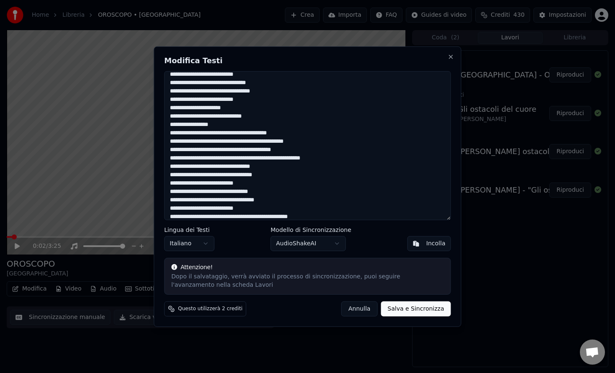
scroll to position [55, 0]
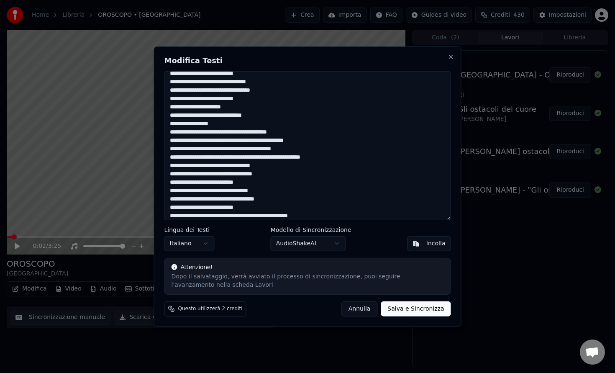
click at [189, 174] on textarea at bounding box center [307, 145] width 286 height 149
click at [215, 173] on textarea at bounding box center [307, 145] width 286 height 149
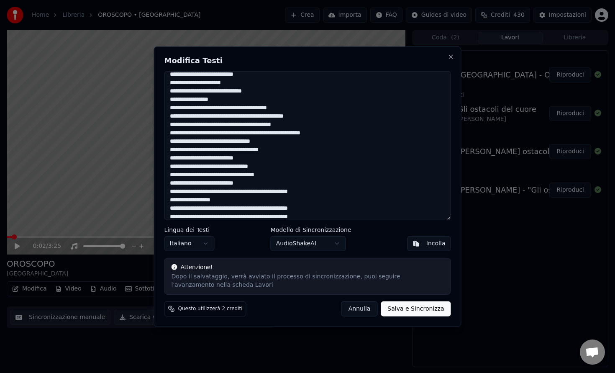
scroll to position [83, 0]
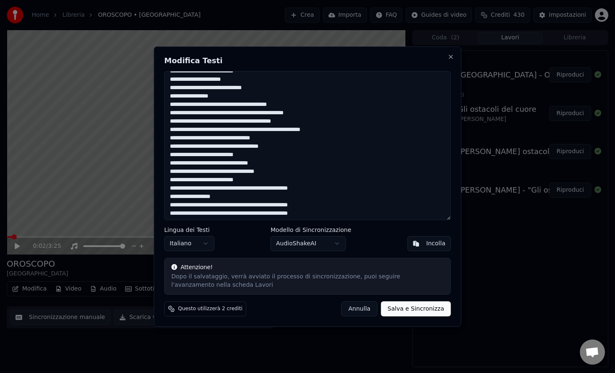
click at [233, 164] on textarea at bounding box center [307, 145] width 286 height 149
click at [215, 172] on textarea at bounding box center [307, 145] width 286 height 149
click at [275, 170] on textarea at bounding box center [307, 145] width 286 height 149
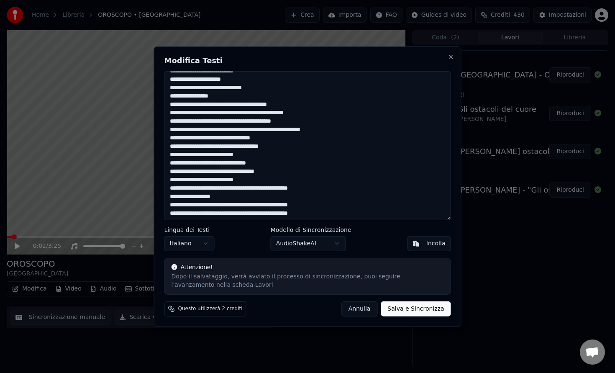
click at [275, 170] on textarea at bounding box center [307, 145] width 286 height 149
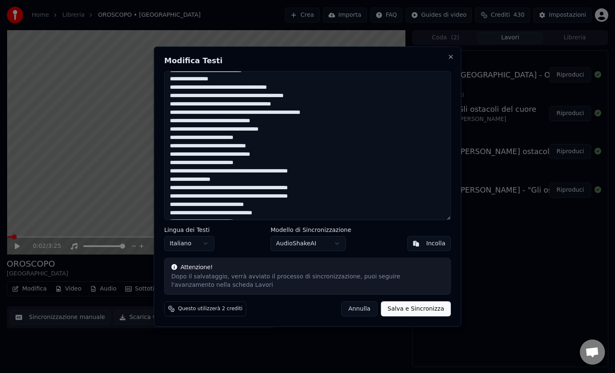
scroll to position [105, 0]
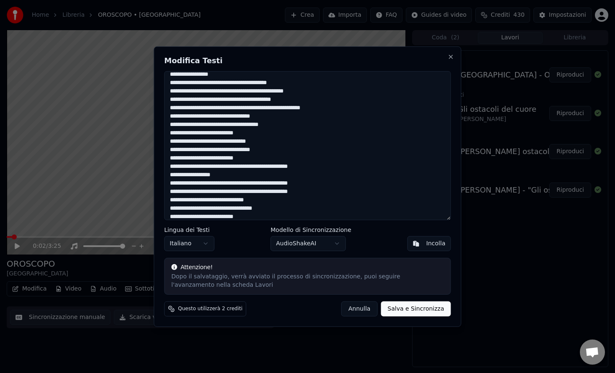
click at [246, 169] on textarea at bounding box center [307, 145] width 286 height 149
click at [261, 167] on textarea at bounding box center [307, 145] width 286 height 149
click at [263, 183] on textarea at bounding box center [307, 145] width 286 height 149
click at [262, 194] on textarea at bounding box center [307, 145] width 286 height 149
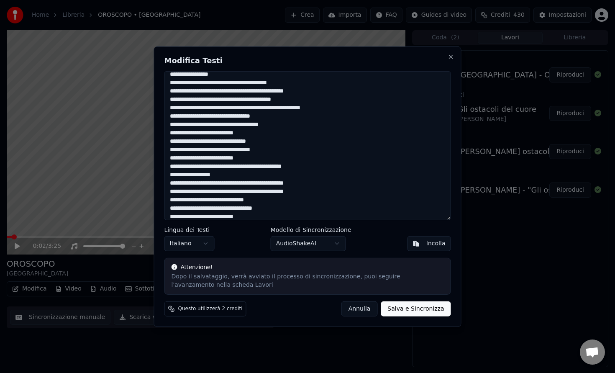
click at [243, 184] on textarea at bounding box center [307, 145] width 286 height 149
click at [243, 191] on textarea at bounding box center [307, 145] width 286 height 149
click at [221, 175] on textarea at bounding box center [307, 145] width 286 height 149
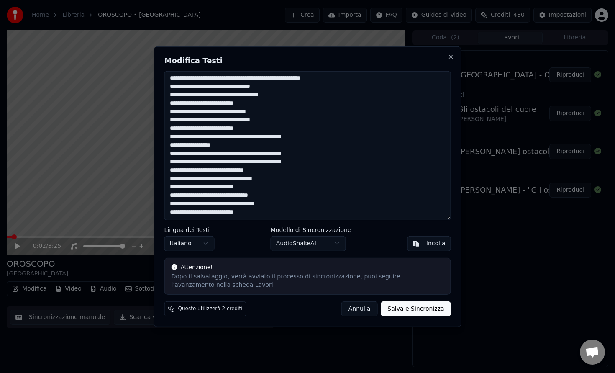
click at [190, 178] on textarea at bounding box center [307, 145] width 286 height 149
click at [214, 178] on textarea at bounding box center [307, 145] width 286 height 149
click at [235, 196] on textarea at bounding box center [307, 145] width 286 height 149
click at [210, 204] on textarea at bounding box center [307, 145] width 286 height 149
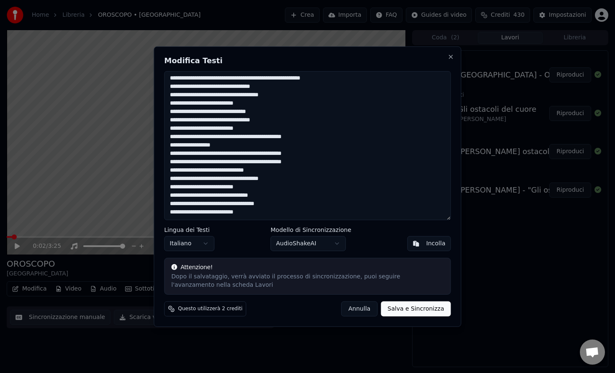
click at [210, 204] on textarea at bounding box center [307, 145] width 286 height 149
click at [229, 195] on textarea at bounding box center [307, 145] width 286 height 149
click at [271, 202] on textarea at bounding box center [307, 145] width 286 height 149
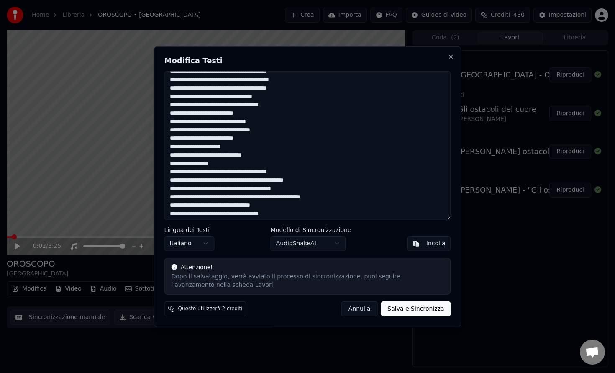
scroll to position [0, 0]
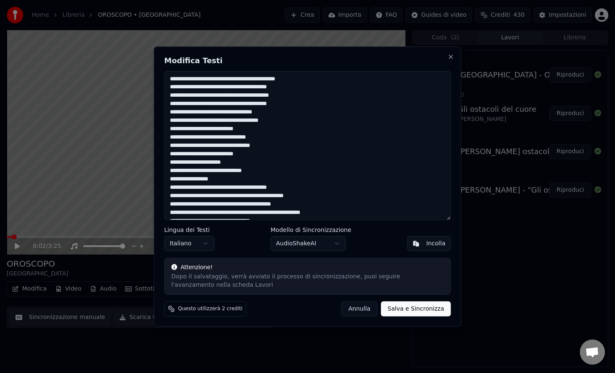
type textarea "**********"
click at [399, 309] on button "Salva e Sincronizza" at bounding box center [416, 308] width 70 height 15
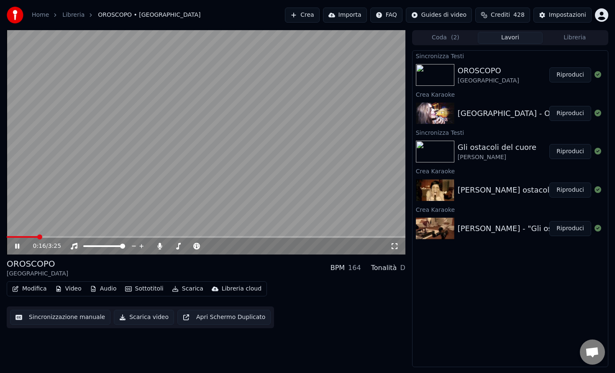
click at [37, 236] on span at bounding box center [206, 237] width 399 height 2
click at [28, 235] on video at bounding box center [206, 142] width 399 height 224
click at [23, 236] on span at bounding box center [23, 237] width 33 height 2
click at [96, 139] on video at bounding box center [206, 142] width 399 height 224
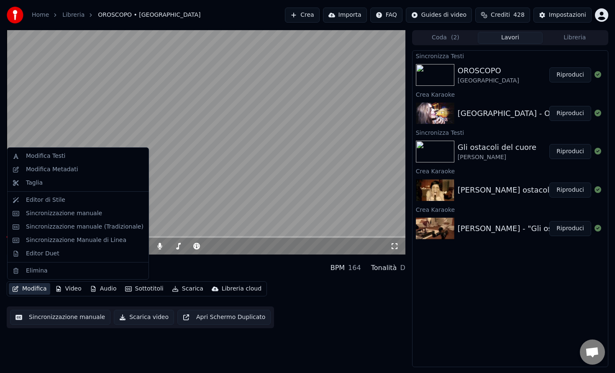
click at [35, 291] on button "Modifica" at bounding box center [29, 289] width 41 height 12
click at [60, 158] on div "Modifica Testi" at bounding box center [45, 156] width 39 height 8
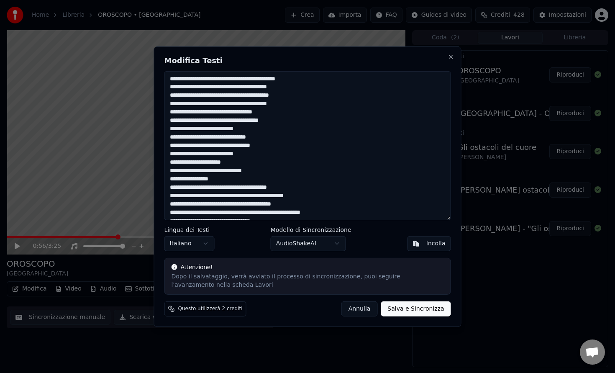
click at [187, 145] on textarea at bounding box center [307, 145] width 286 height 149
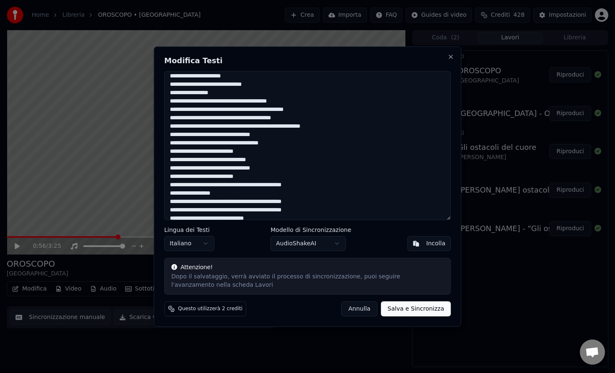
scroll to position [89, 0]
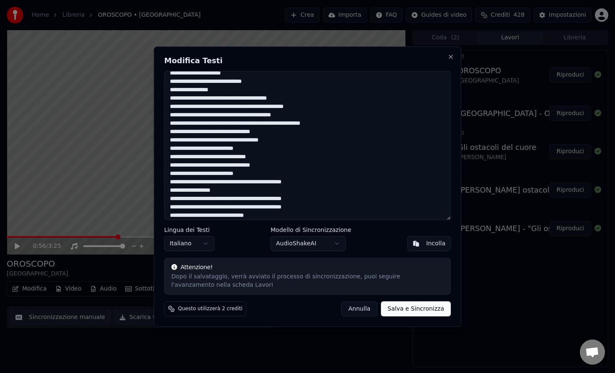
click at [188, 166] on textarea at bounding box center [307, 145] width 286 height 149
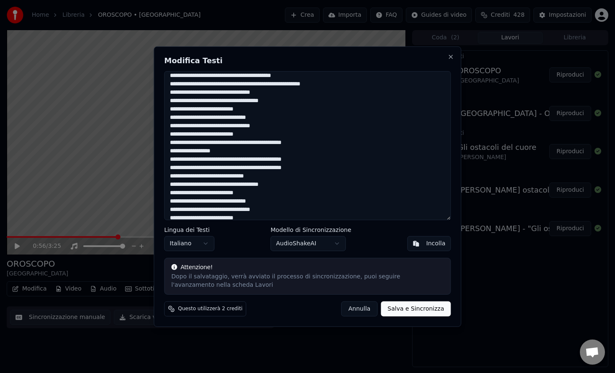
scroll to position [134, 0]
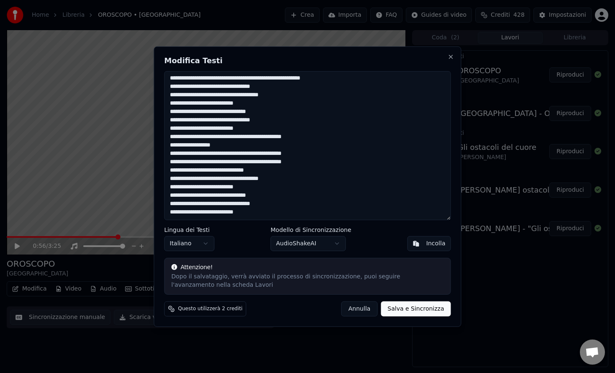
click at [187, 205] on textarea at bounding box center [307, 145] width 286 height 149
type textarea "**********"
click at [419, 310] on button "Salva e Sincronizza" at bounding box center [416, 308] width 70 height 15
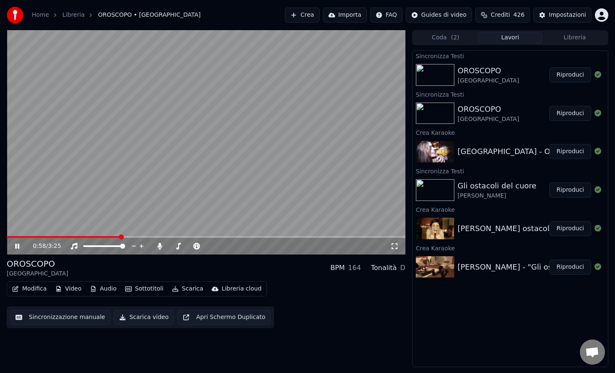
click at [108, 150] on video at bounding box center [206, 142] width 399 height 224
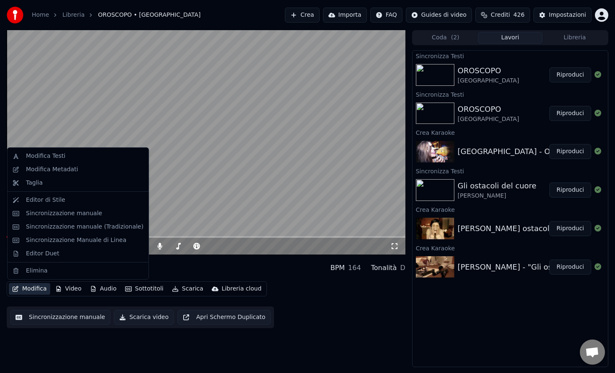
click at [28, 285] on button "Modifica" at bounding box center [29, 289] width 41 height 12
click at [70, 169] on div "Modifica Metadati" at bounding box center [52, 169] width 52 height 8
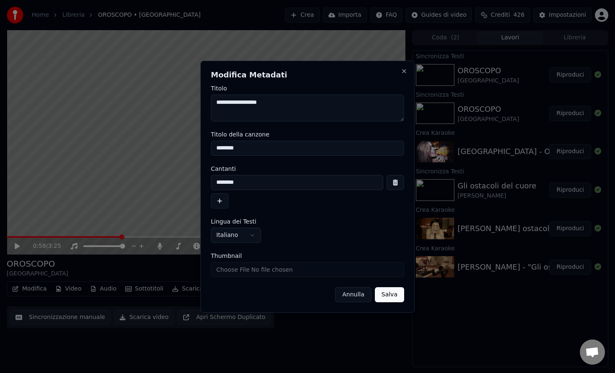
click at [273, 149] on input "********" at bounding box center [307, 148] width 193 height 15
type input "**********"
click at [390, 291] on button "Salva" at bounding box center [389, 294] width 29 height 15
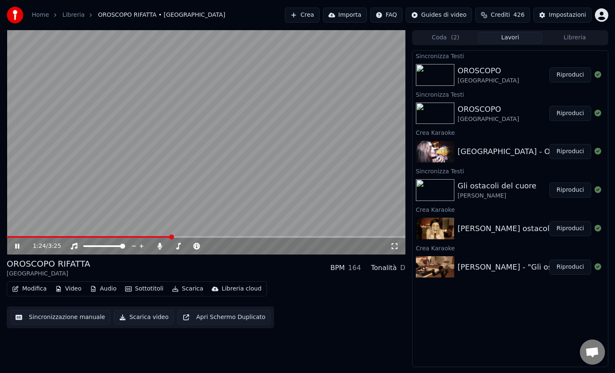
click at [227, 174] on video at bounding box center [206, 142] width 399 height 224
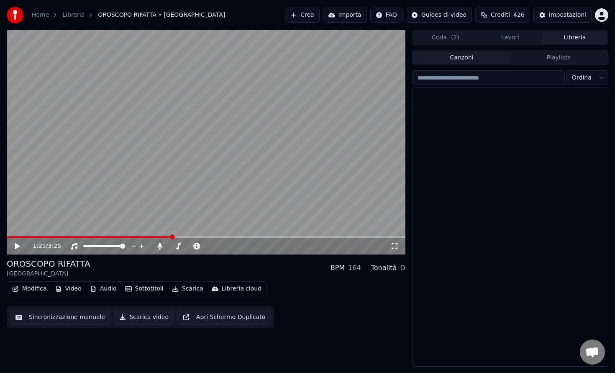
click at [567, 40] on button "Libreria" at bounding box center [574, 38] width 64 height 12
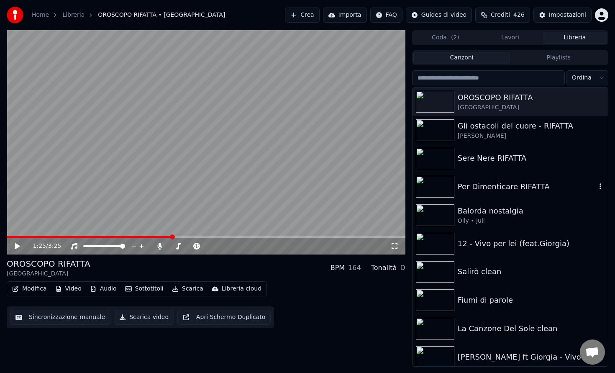
scroll to position [203, 0]
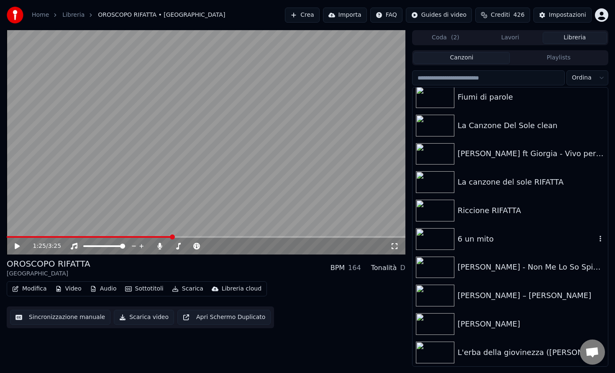
click at [501, 240] on div "6 un mito" at bounding box center [526, 239] width 138 height 12
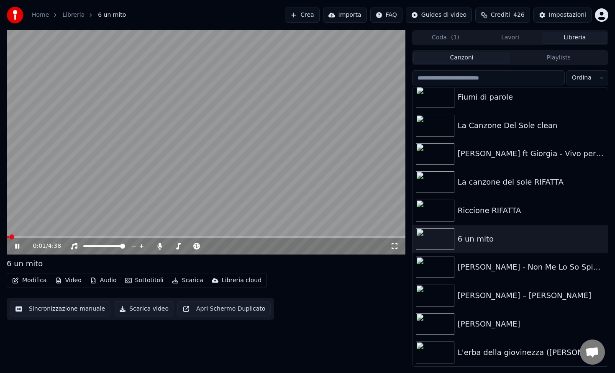
click at [25, 237] on span at bounding box center [206, 237] width 399 height 2
click at [41, 236] on span at bounding box center [206, 237] width 399 height 2
click at [79, 171] on video at bounding box center [206, 142] width 399 height 224
click at [36, 280] on button "Modifica" at bounding box center [29, 280] width 41 height 12
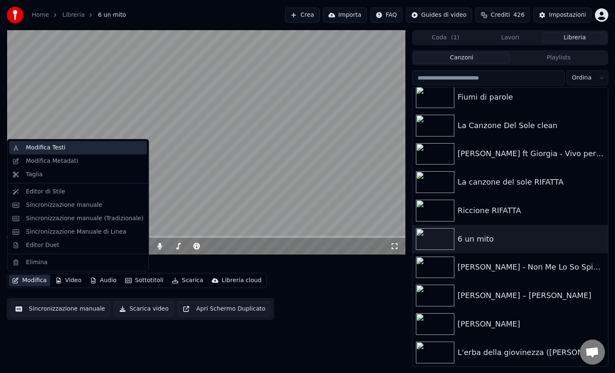
click at [57, 150] on div "Modifica Testi" at bounding box center [45, 147] width 39 height 8
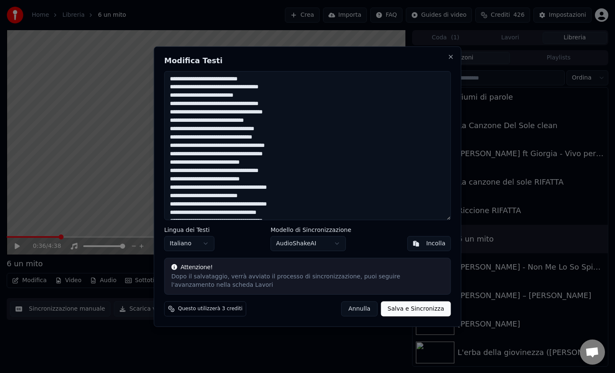
click at [170, 96] on textarea at bounding box center [307, 145] width 286 height 149
type textarea "**********"
click at [361, 309] on button "Annulla" at bounding box center [359, 308] width 36 height 15
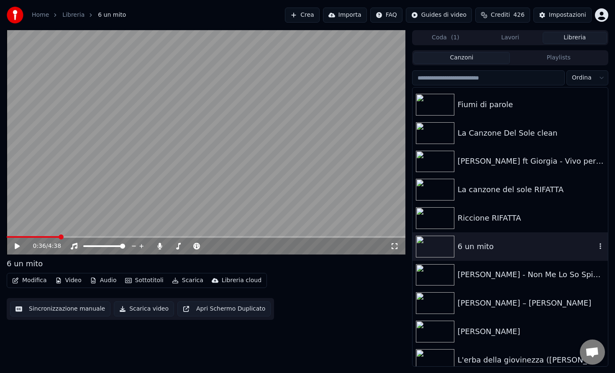
scroll to position [203, 0]
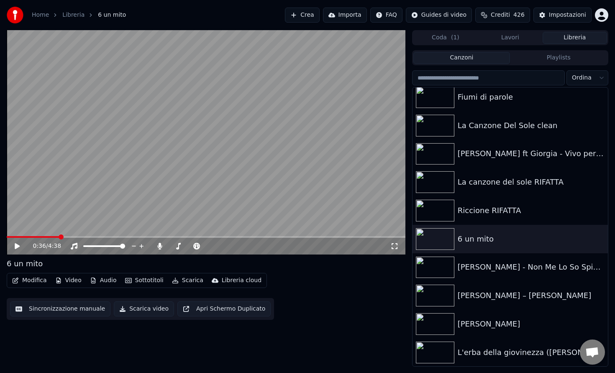
click at [116, 181] on video at bounding box center [206, 142] width 399 height 224
click at [69, 194] on video at bounding box center [206, 142] width 399 height 224
click at [31, 280] on button "Modifica" at bounding box center [29, 280] width 41 height 12
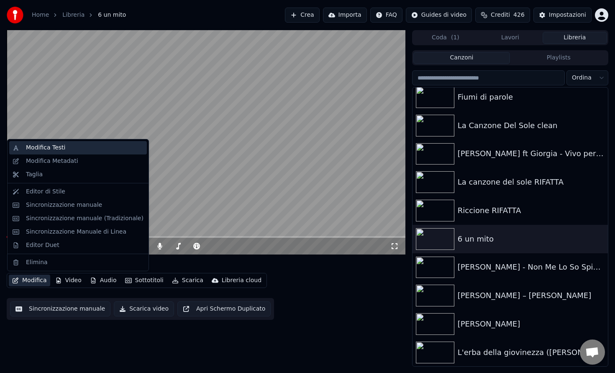
click at [66, 150] on div "Modifica Testi" at bounding box center [85, 147] width 118 height 8
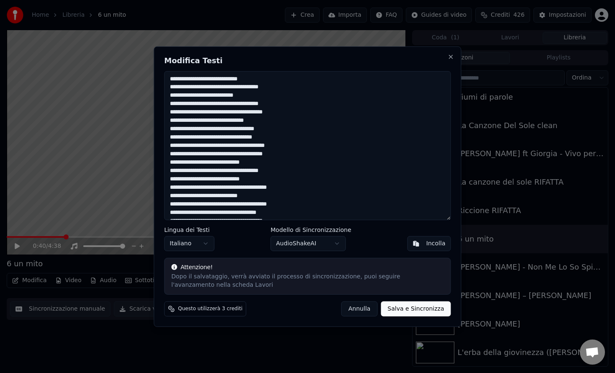
drag, startPoint x: 237, startPoint y: 104, endPoint x: 312, endPoint y: 104, distance: 75.3
click at [312, 104] on textarea at bounding box center [307, 145] width 286 height 149
drag, startPoint x: 190, startPoint y: 113, endPoint x: 159, endPoint y: 113, distance: 30.9
click at [159, 113] on div "Modifica Testi Lingua dei Testi Italiano Modello di Sincronizzazione AudioShake…" at bounding box center [307, 186] width 307 height 280
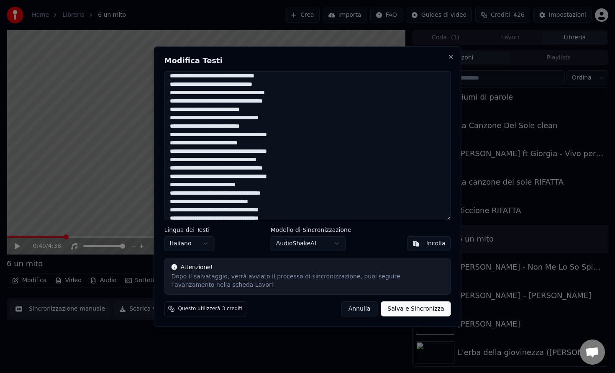
scroll to position [53, 0]
click at [264, 159] on textarea at bounding box center [307, 145] width 286 height 149
click at [279, 158] on textarea at bounding box center [307, 145] width 286 height 149
click at [291, 150] on textarea at bounding box center [307, 145] width 286 height 149
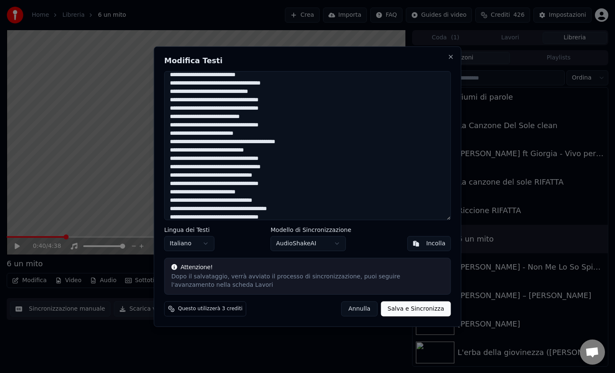
click at [286, 156] on textarea at bounding box center [307, 145] width 286 height 149
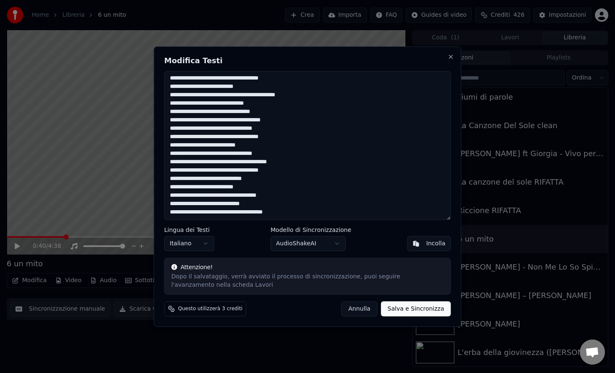
drag, startPoint x: 216, startPoint y: 186, endPoint x: 205, endPoint y: 186, distance: 10.9
click at [205, 186] on textarea at bounding box center [307, 145] width 286 height 149
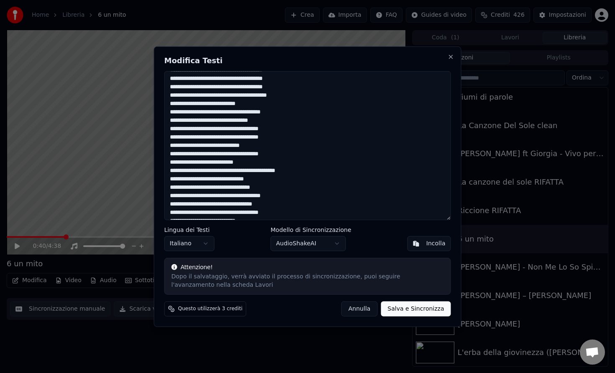
scroll to position [133, 0]
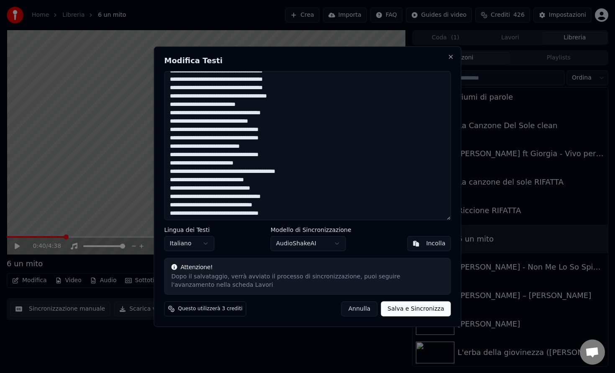
click at [256, 123] on textarea at bounding box center [307, 145] width 286 height 149
drag, startPoint x: 261, startPoint y: 127, endPoint x: 242, endPoint y: 127, distance: 18.4
click at [242, 127] on textarea at bounding box center [307, 145] width 286 height 149
drag, startPoint x: 264, startPoint y: 121, endPoint x: 249, endPoint y: 120, distance: 15.5
click at [249, 120] on textarea at bounding box center [307, 145] width 286 height 149
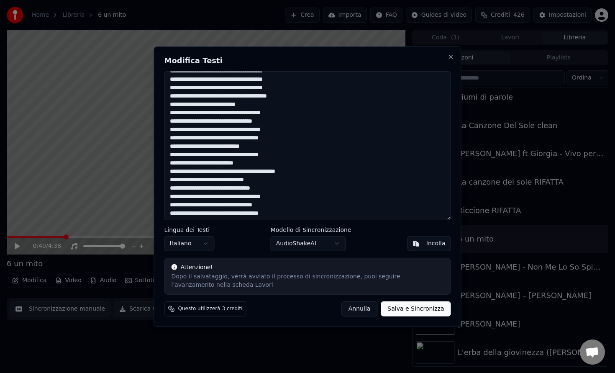
type textarea "**********"
click at [409, 307] on button "Salva e Sincronizza" at bounding box center [416, 308] width 70 height 15
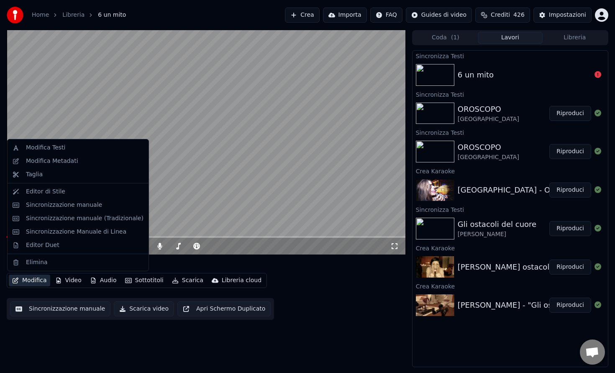
click at [27, 279] on button "Modifica" at bounding box center [29, 280] width 41 height 12
click at [67, 148] on div "Modifica Testi" at bounding box center [85, 147] width 118 height 8
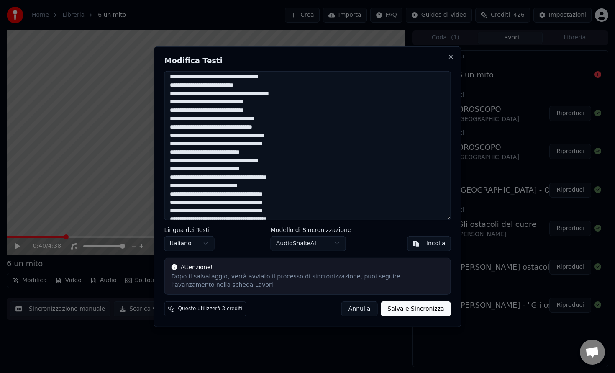
scroll to position [11, 0]
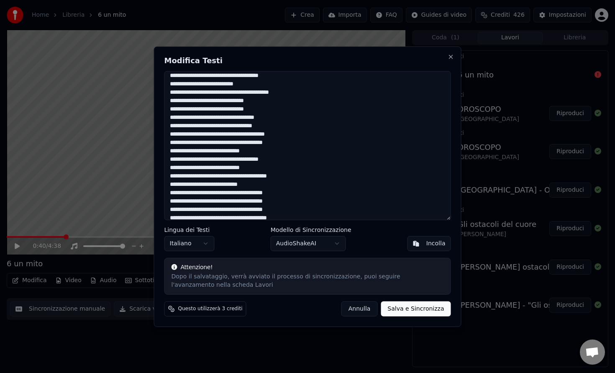
click at [272, 96] on textarea at bounding box center [307, 145] width 286 height 149
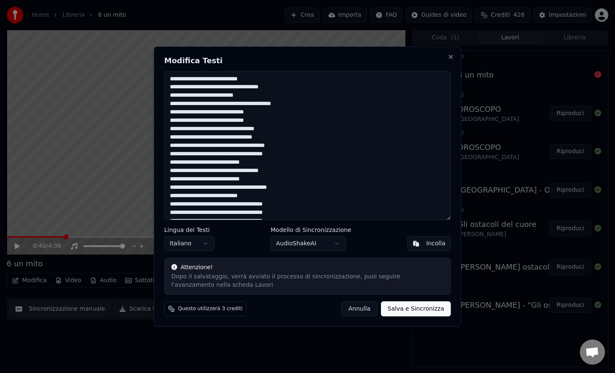
click at [181, 80] on textarea at bounding box center [307, 145] width 286 height 149
click at [282, 110] on textarea at bounding box center [307, 145] width 286 height 149
type textarea "**********"
click at [401, 309] on button "Salva e Sincronizza" at bounding box center [416, 308] width 70 height 15
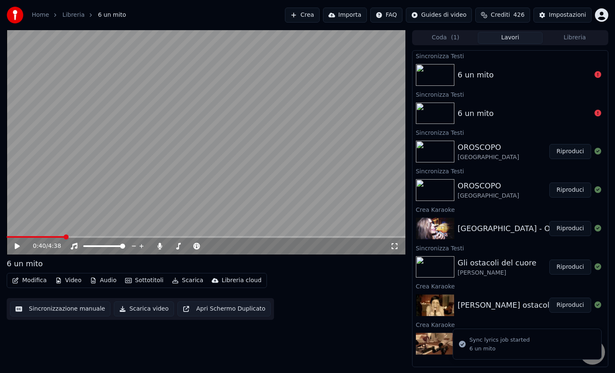
click at [31, 282] on button "Modifica" at bounding box center [29, 280] width 41 height 12
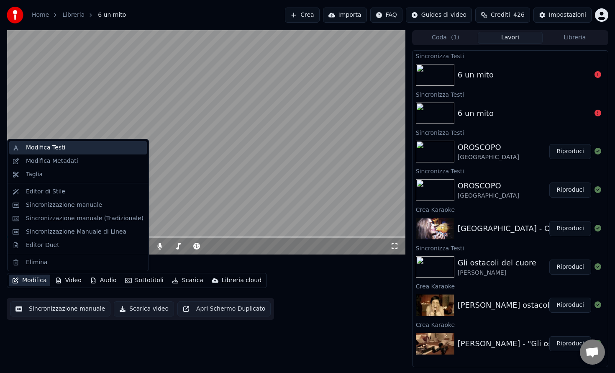
click at [69, 147] on div "Modifica Testi" at bounding box center [85, 147] width 118 height 8
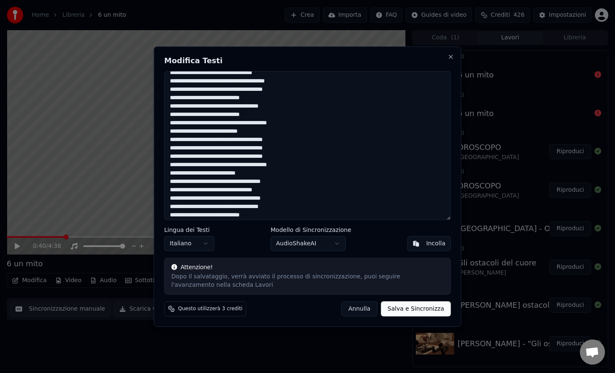
scroll to position [210, 0]
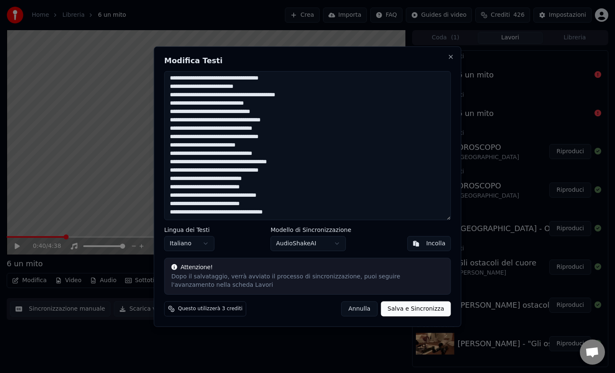
drag, startPoint x: 170, startPoint y: 76, endPoint x: 326, endPoint y: 253, distance: 236.2
click at [326, 253] on div "Modifica Testi Lingua dei Testi Italiano Modello di Sincronizzazione AudioShake…" at bounding box center [307, 186] width 307 height 280
click at [357, 304] on button "Annulla" at bounding box center [359, 308] width 36 height 15
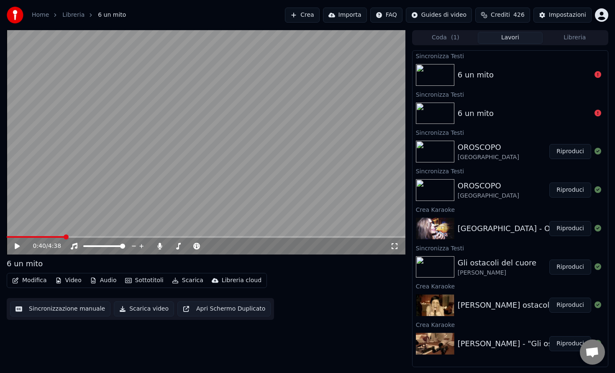
click at [558, 39] on button "Libreria" at bounding box center [574, 38] width 64 height 12
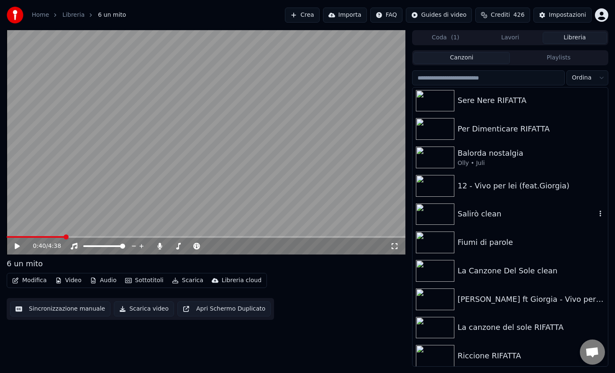
scroll to position [0, 0]
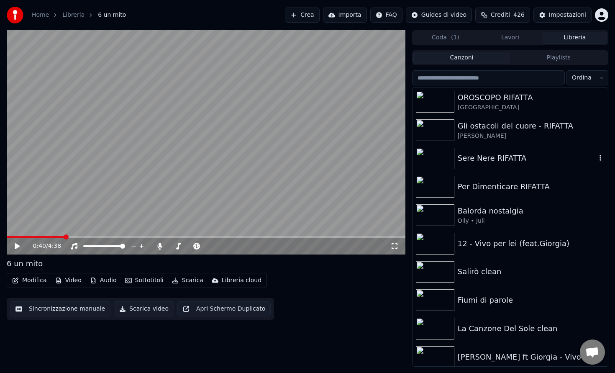
click at [505, 161] on div "Sere Nere RIFATTA" at bounding box center [526, 158] width 138 height 12
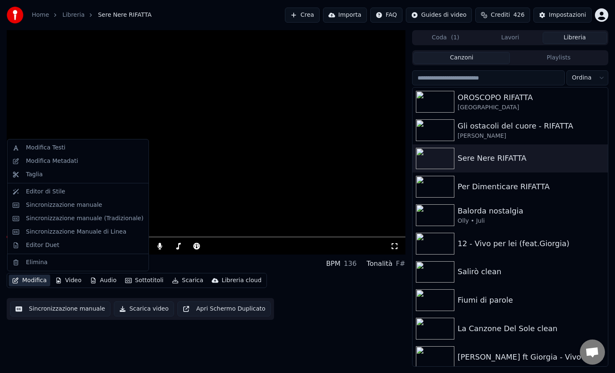
click at [39, 283] on button "Modifica" at bounding box center [29, 280] width 41 height 12
click at [68, 146] on div "Modifica Testi" at bounding box center [85, 147] width 118 height 8
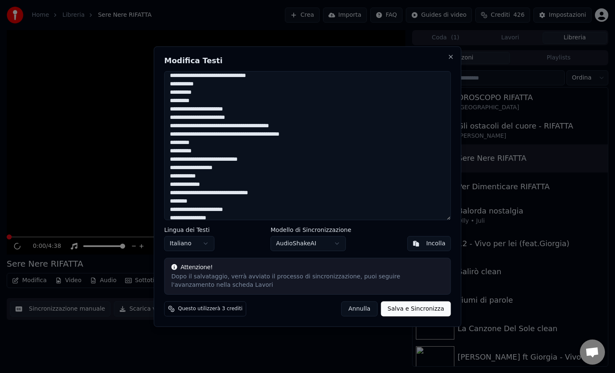
scroll to position [285, 0]
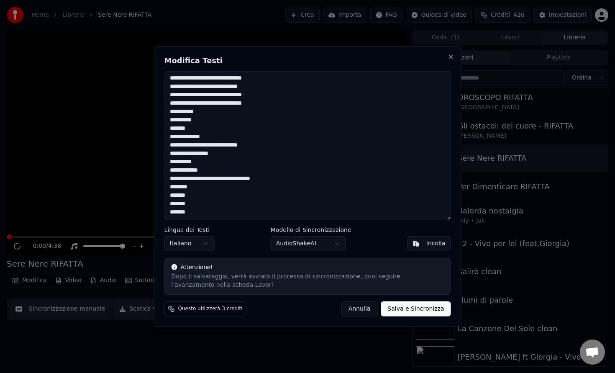
drag, startPoint x: 171, startPoint y: 79, endPoint x: 263, endPoint y: 275, distance: 216.8
click at [263, 275] on div "Modifica Testi Lingua dei Testi Italiano Modello di Sincronizzazione AudioShake…" at bounding box center [307, 186] width 307 height 280
click at [368, 308] on button "Annulla" at bounding box center [359, 308] width 36 height 15
